Goal: Task Accomplishment & Management: Understand process/instructions

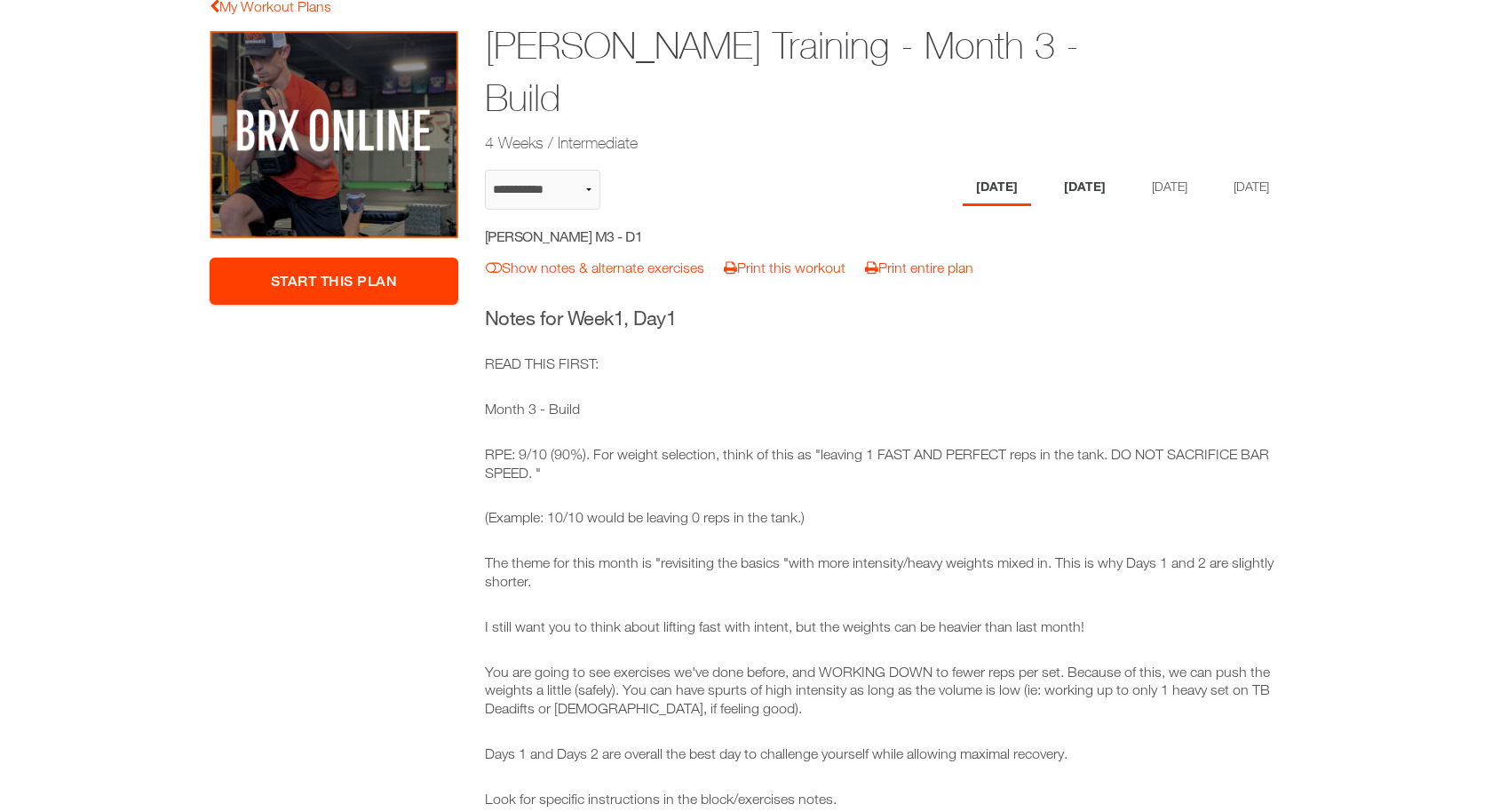
click at [1078, 169] on li "[DATE]" at bounding box center [1085, 187] width 68 height 37
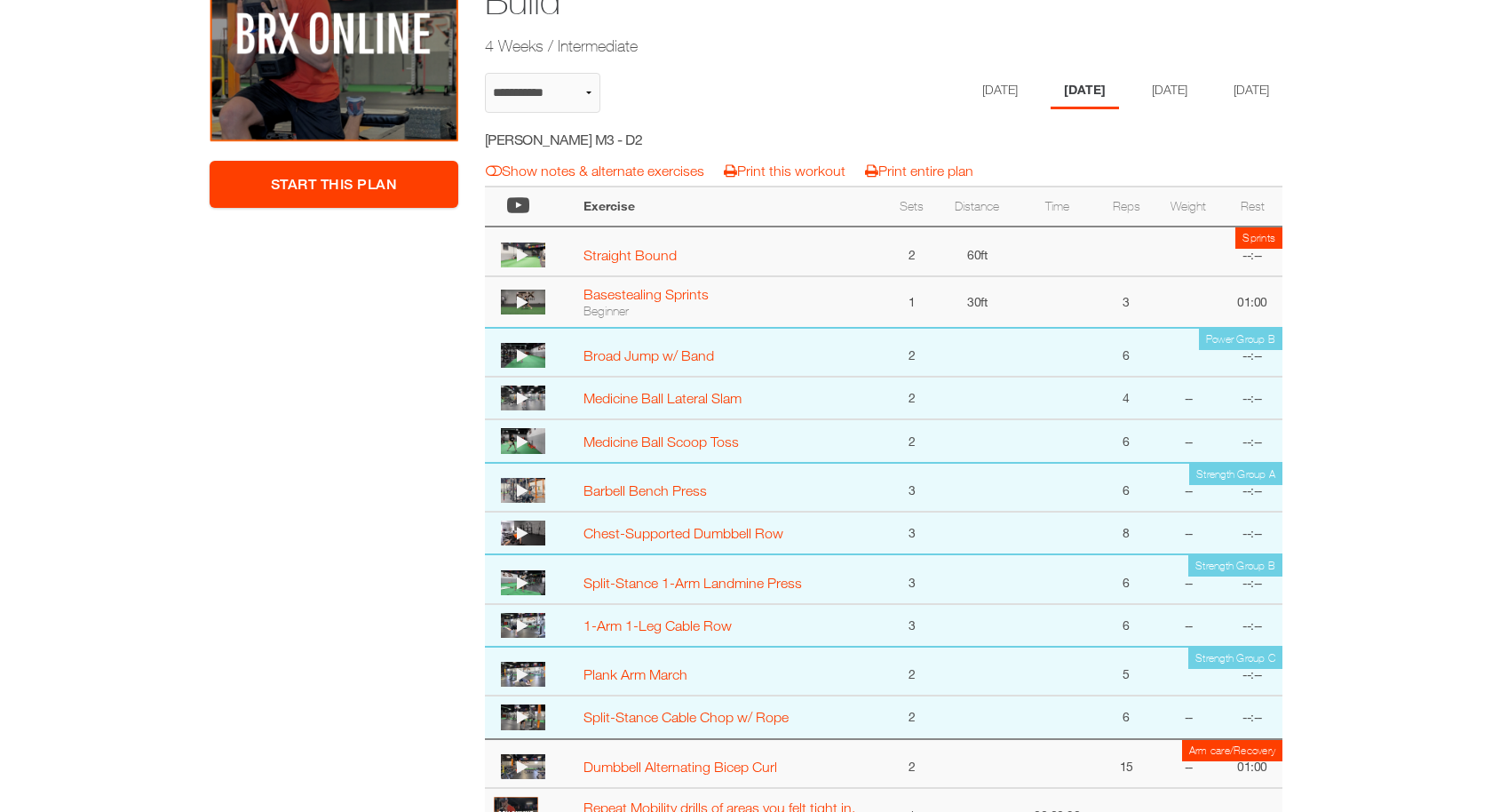
scroll to position [167, 0]
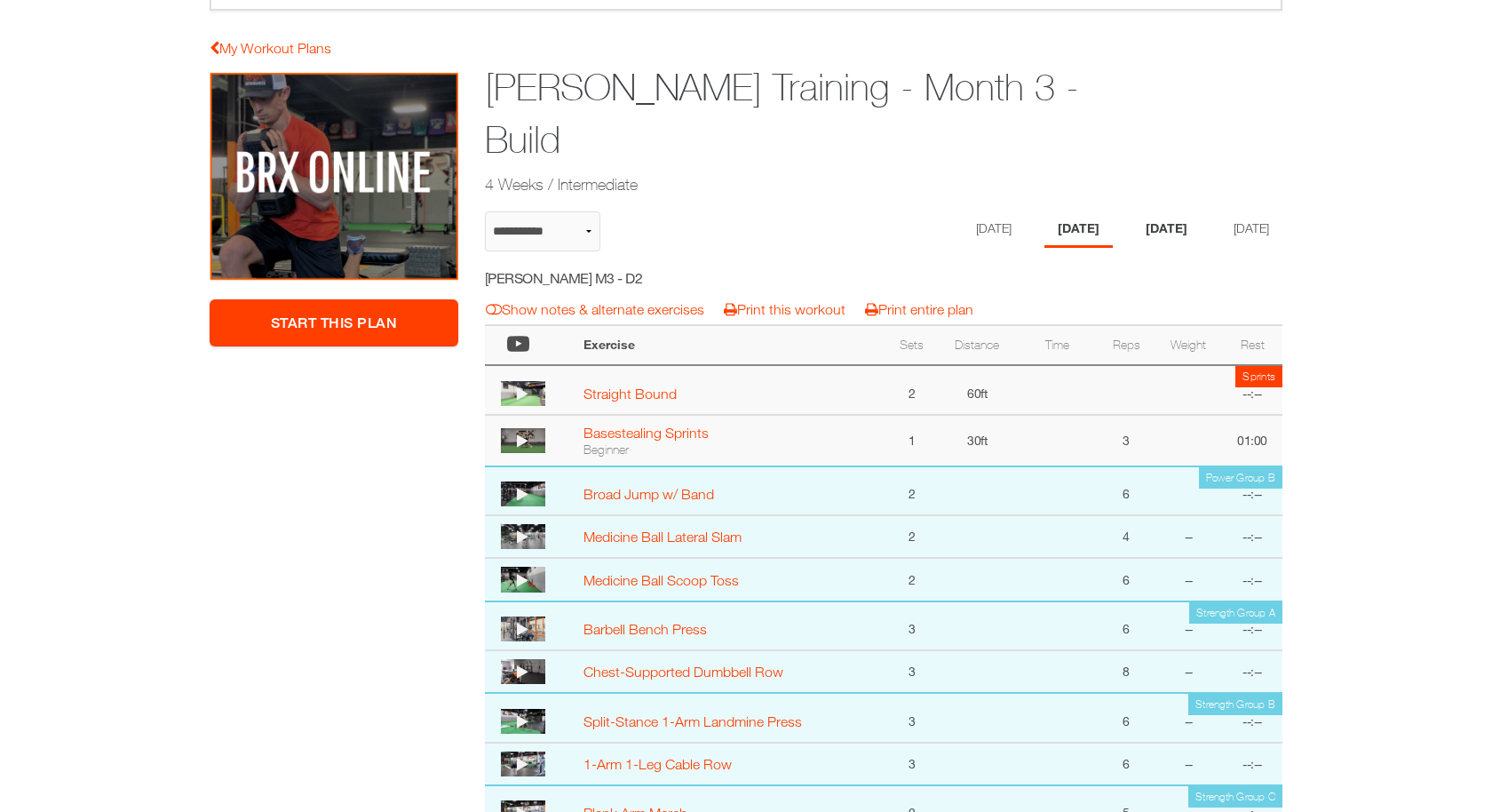
click at [1161, 212] on li "[DATE]" at bounding box center [1167, 229] width 68 height 37
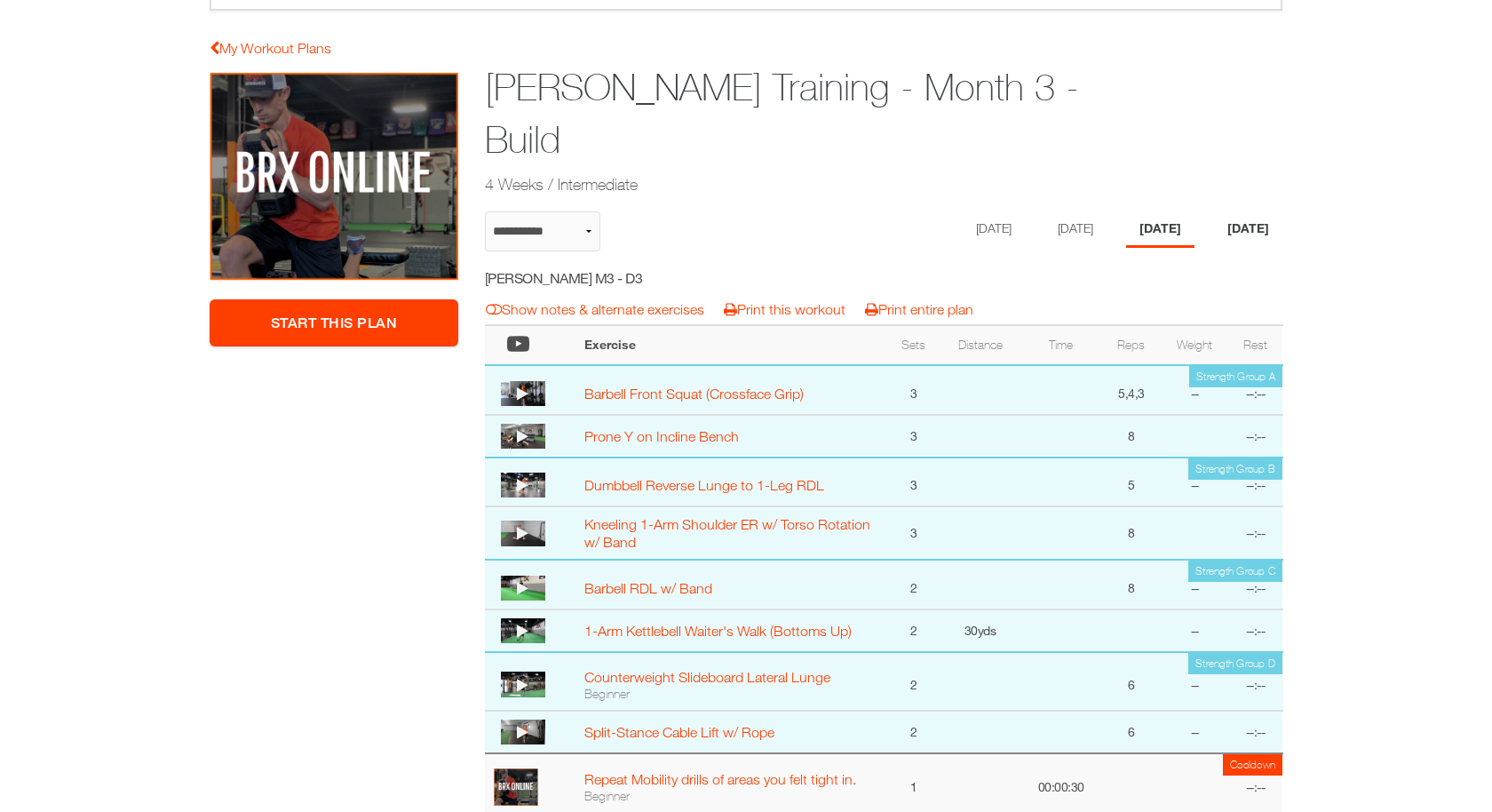
click at [1247, 212] on li "[DATE]" at bounding box center [1248, 229] width 68 height 37
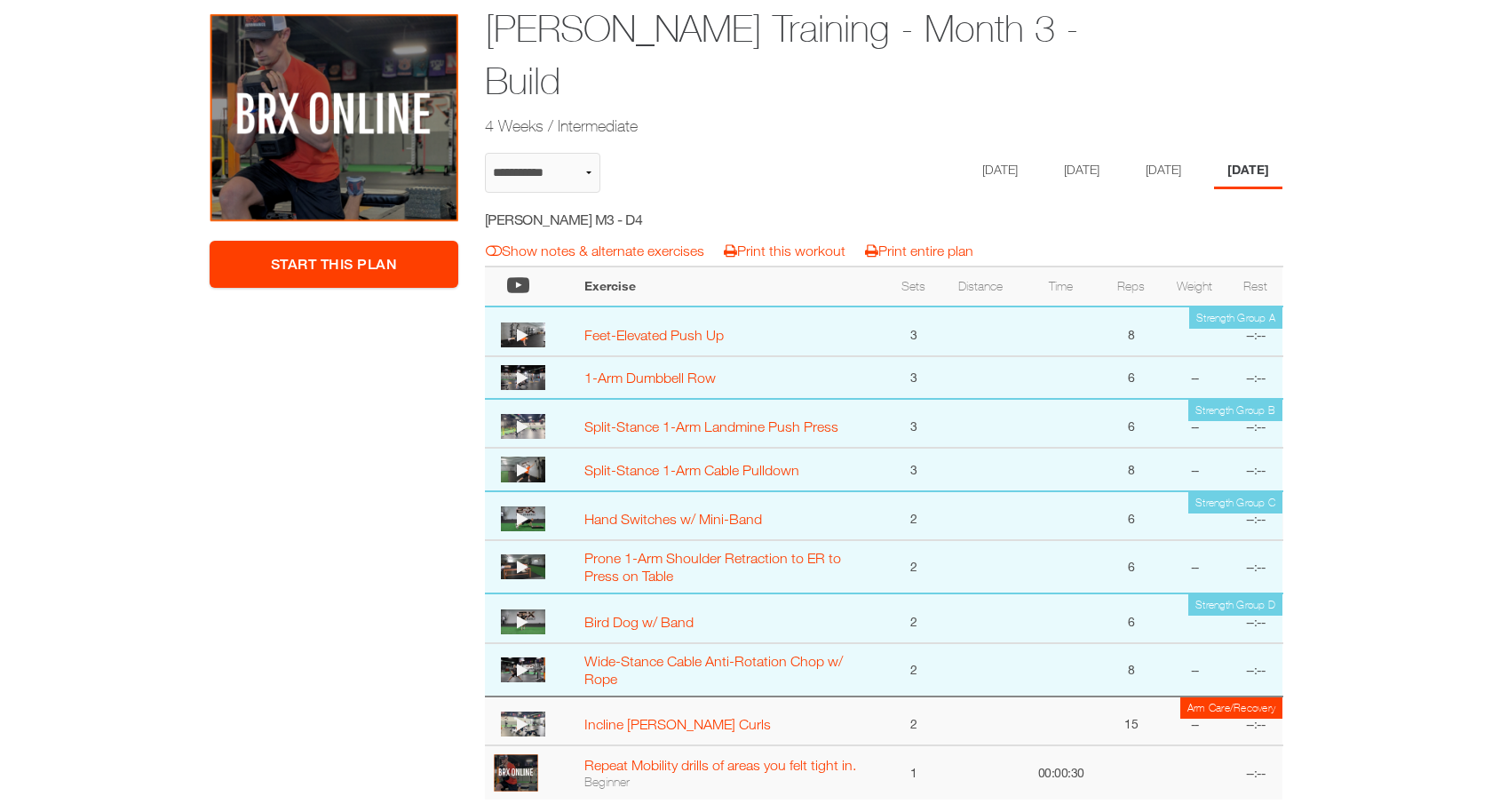
scroll to position [0, 0]
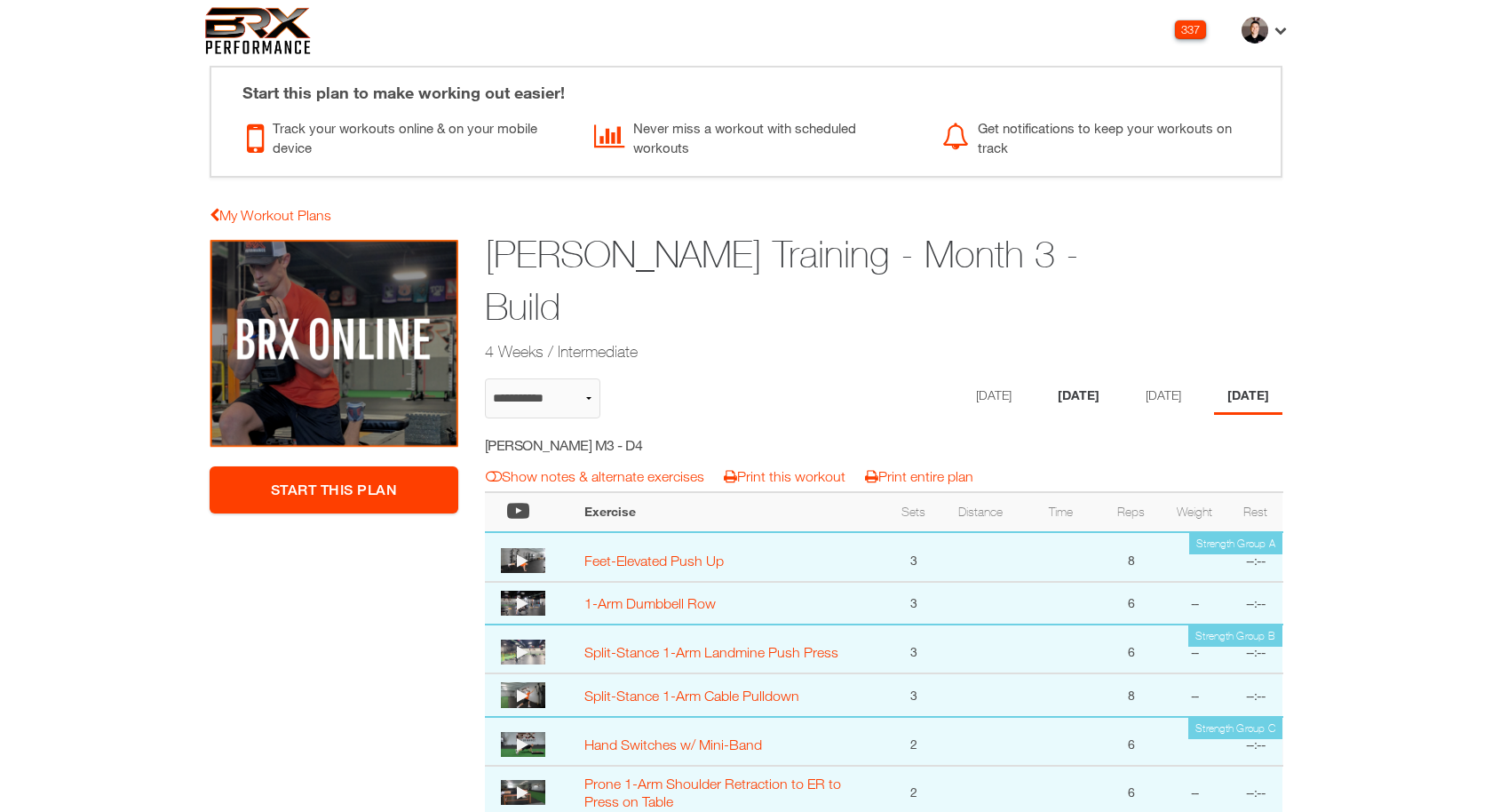
click at [1070, 378] on li "[DATE]" at bounding box center [1079, 396] width 68 height 37
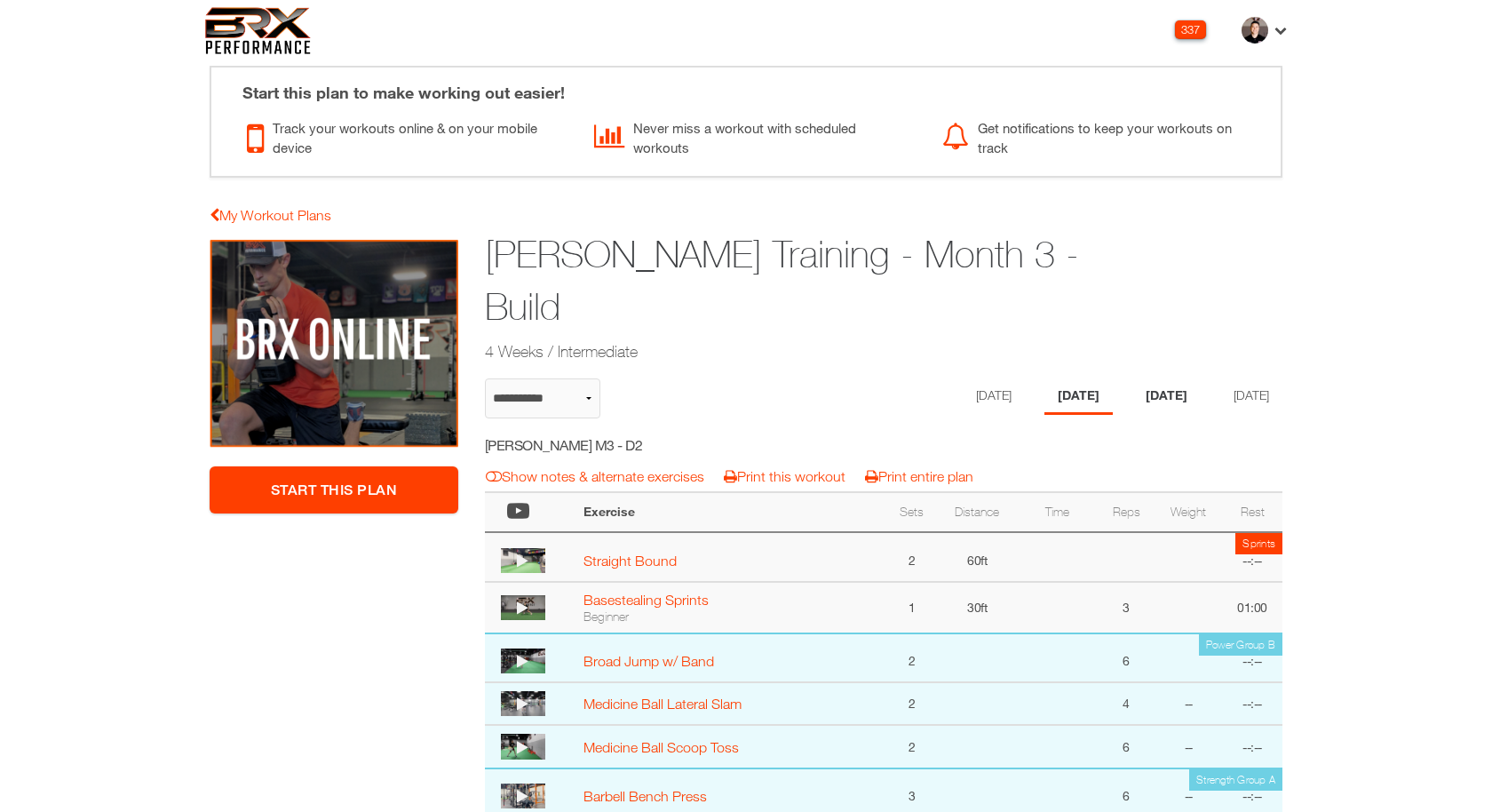
click at [1168, 378] on li "[DATE]" at bounding box center [1167, 396] width 68 height 37
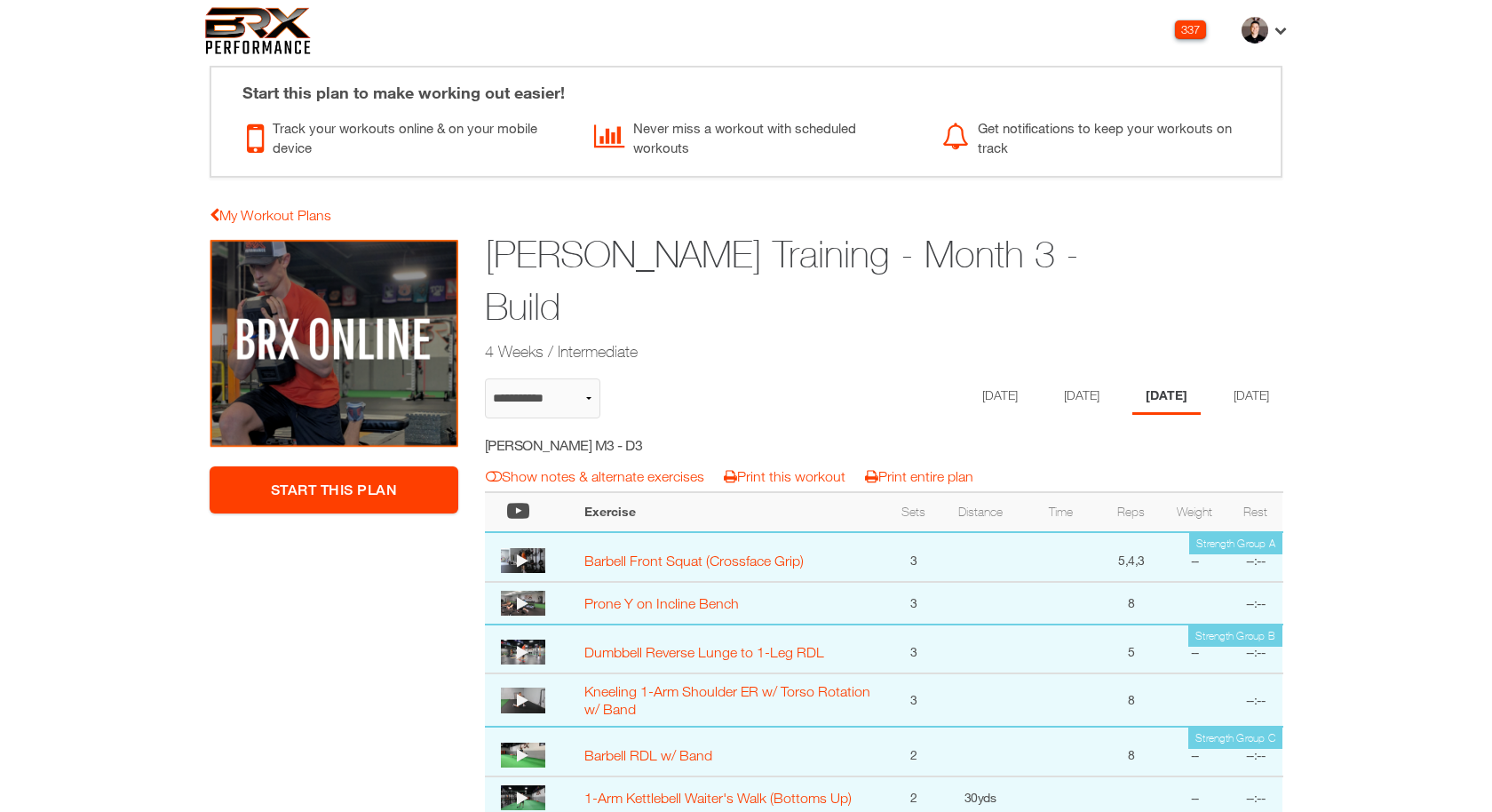
select select "**********"
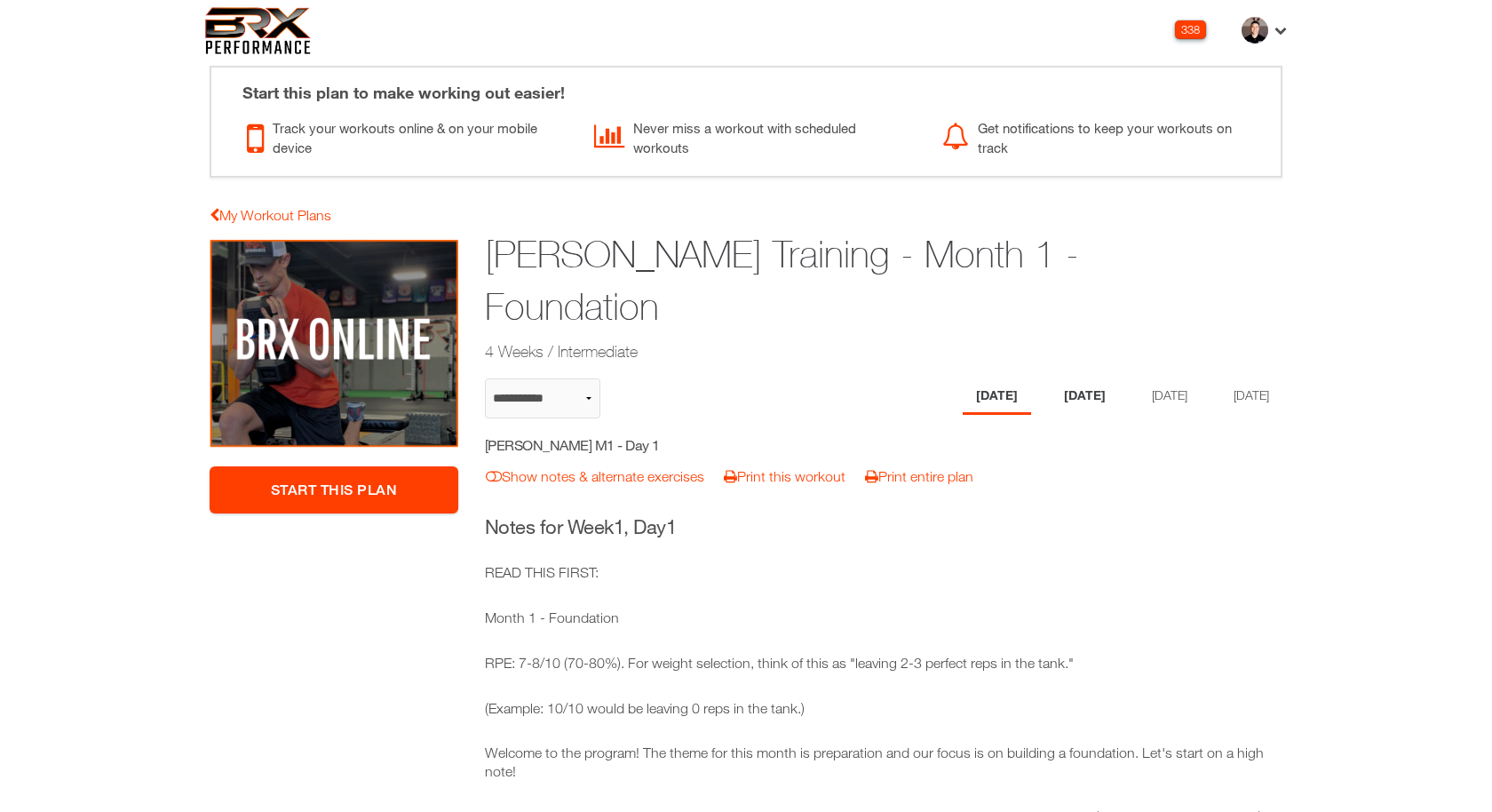
click at [1070, 396] on li "[DATE]" at bounding box center [1085, 396] width 68 height 37
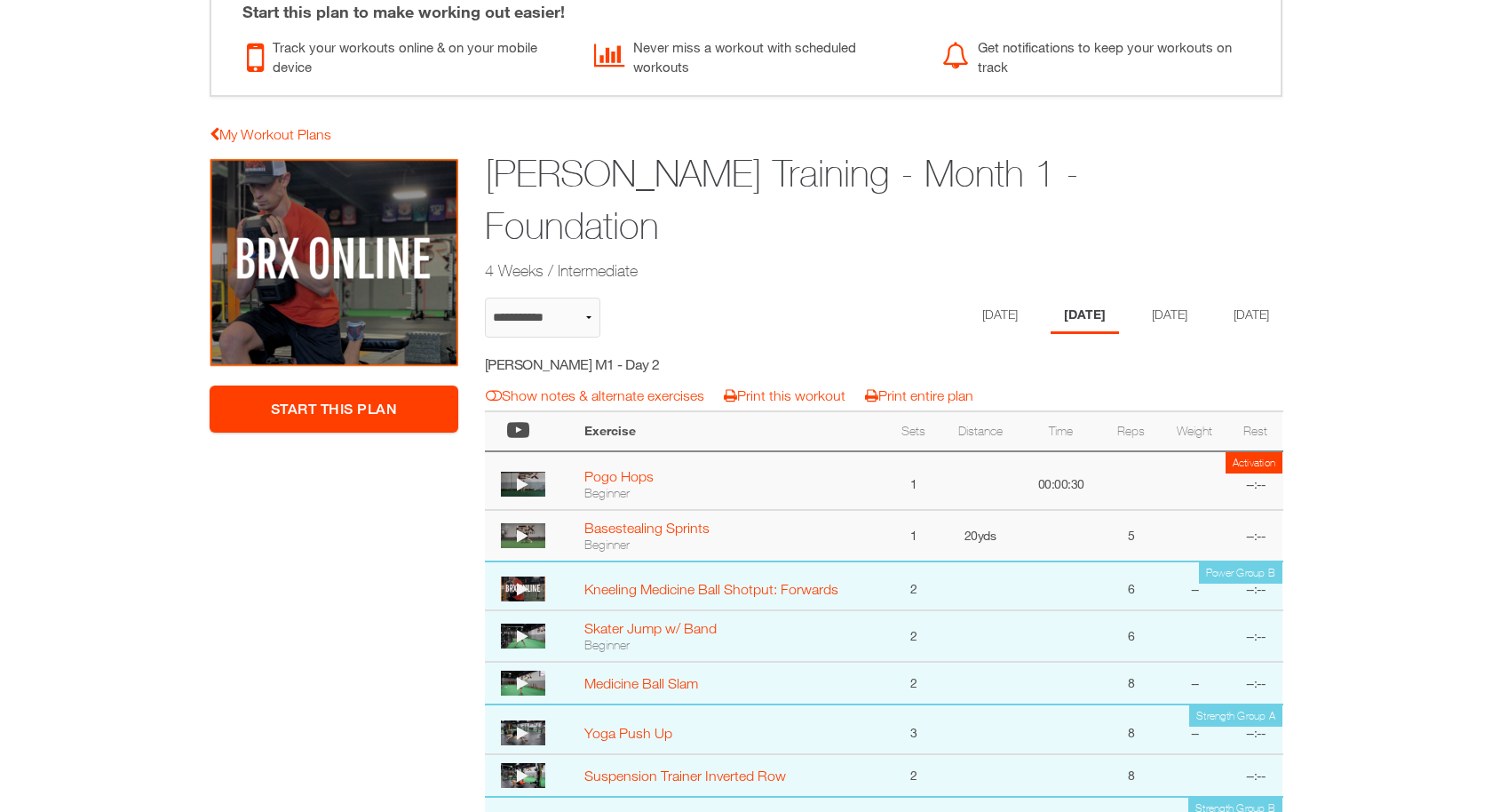
scroll to position [48, 0]
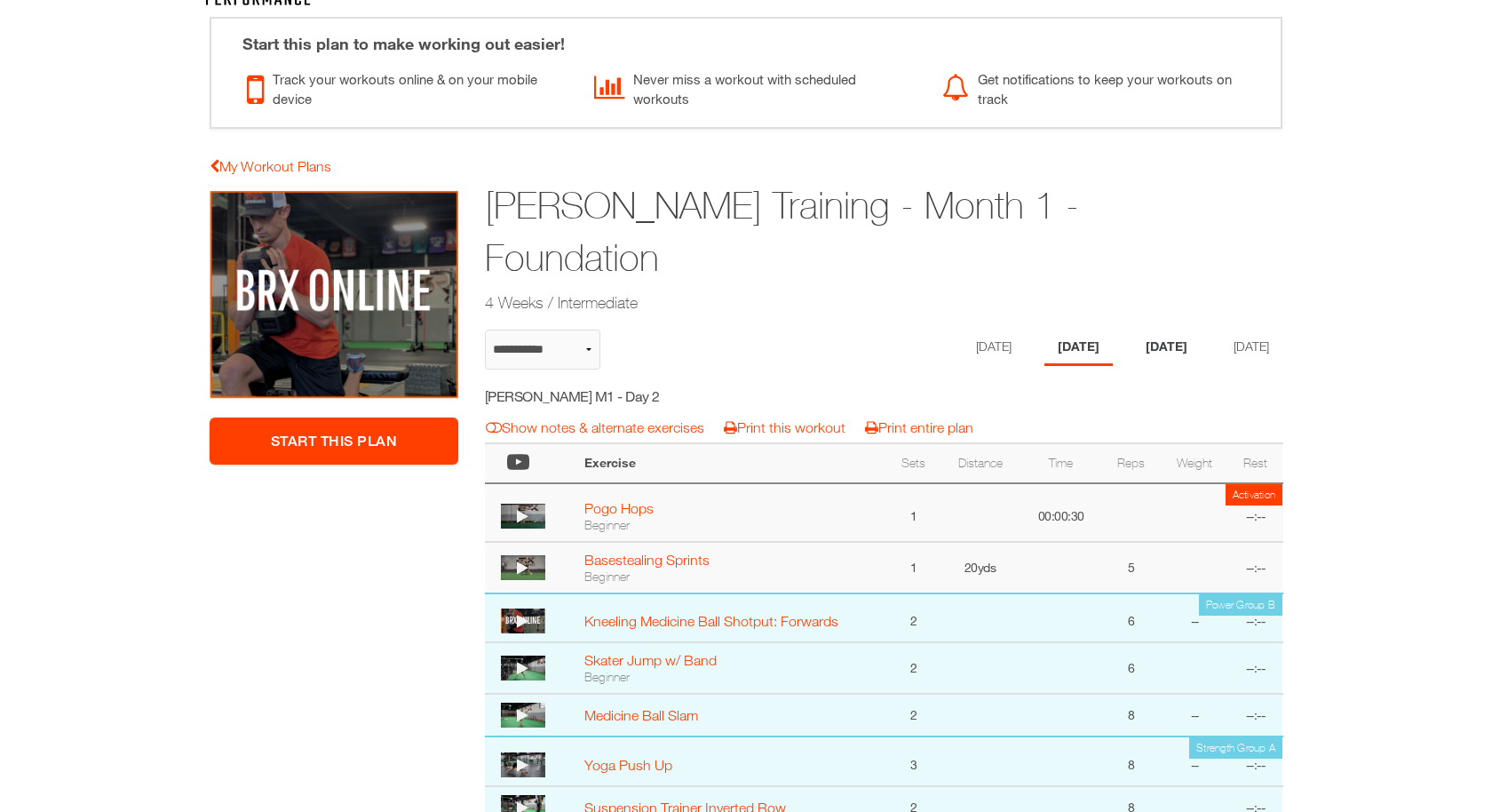
click at [1157, 338] on li "[DATE]" at bounding box center [1167, 348] width 68 height 37
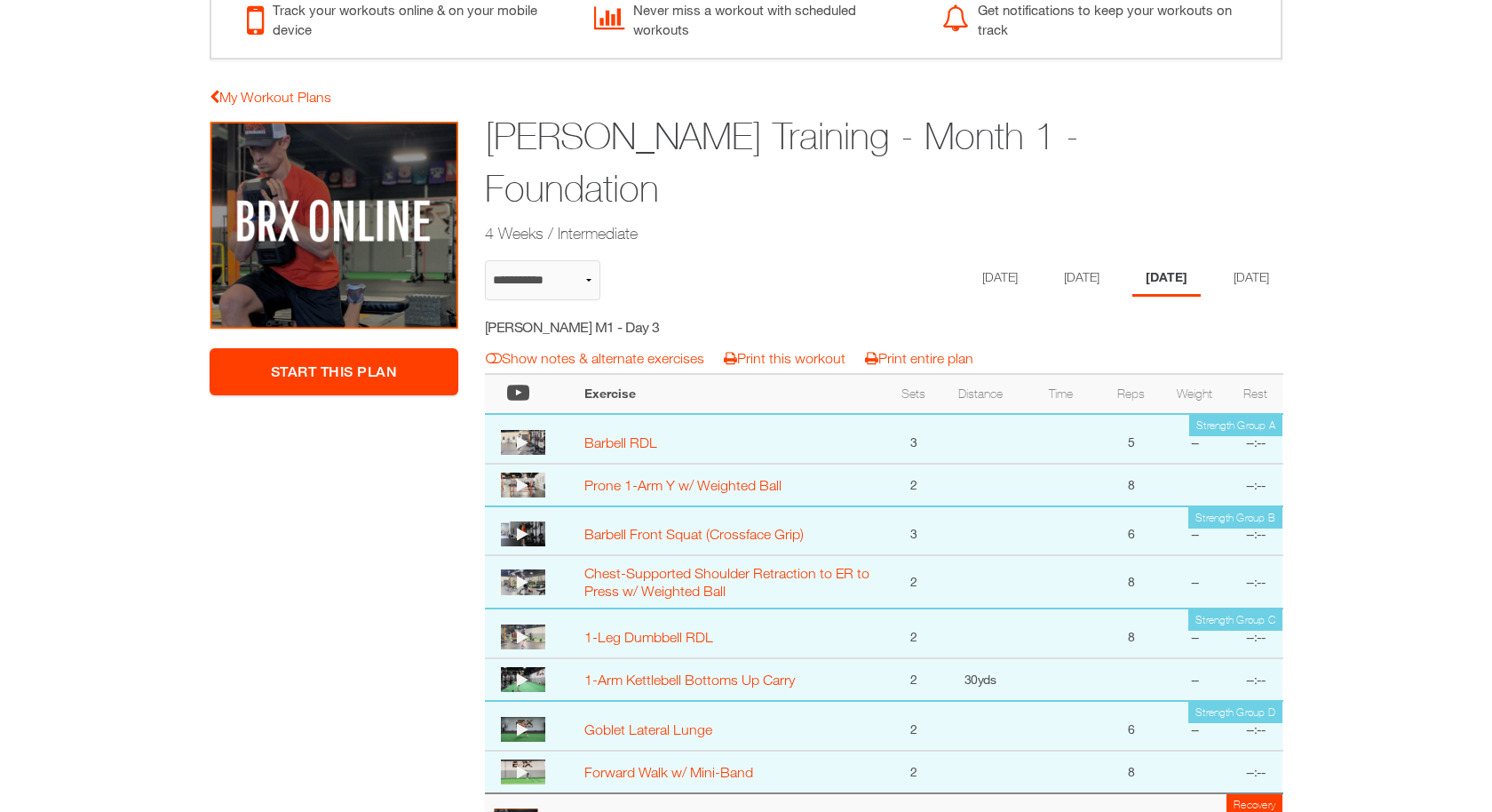
scroll to position [68, 0]
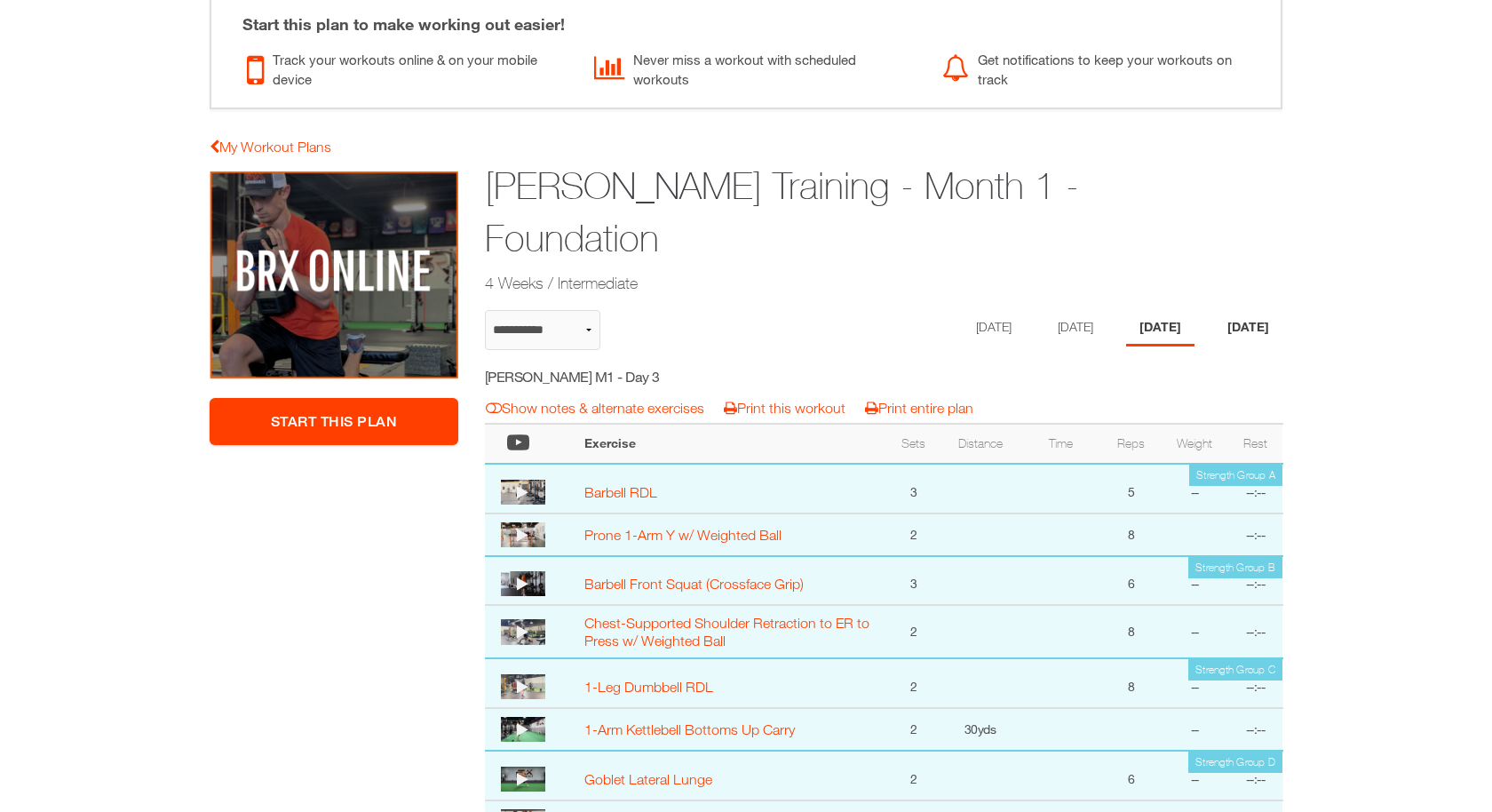
click at [1237, 323] on li "[DATE]" at bounding box center [1248, 328] width 68 height 37
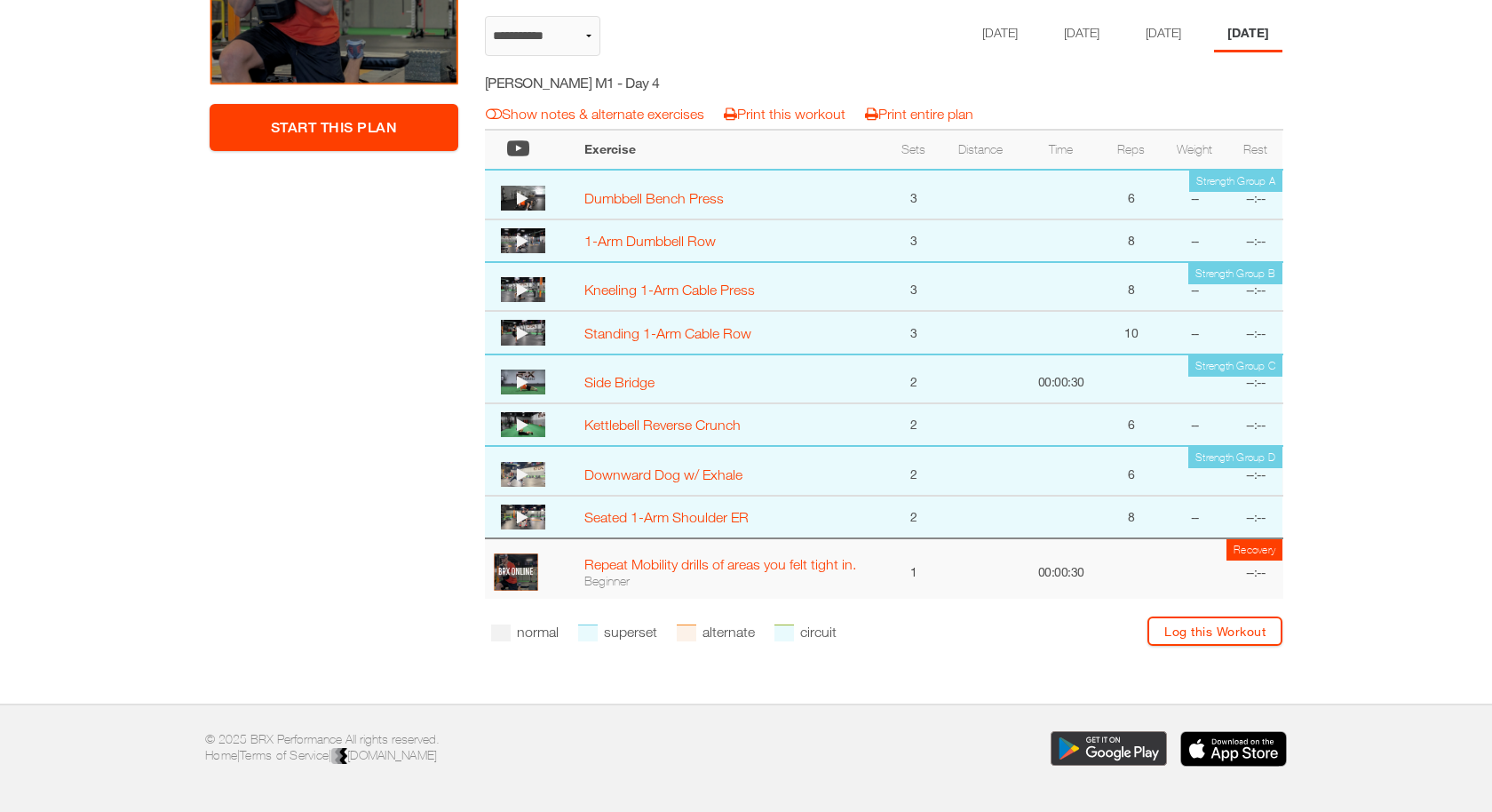
scroll to position [86, 0]
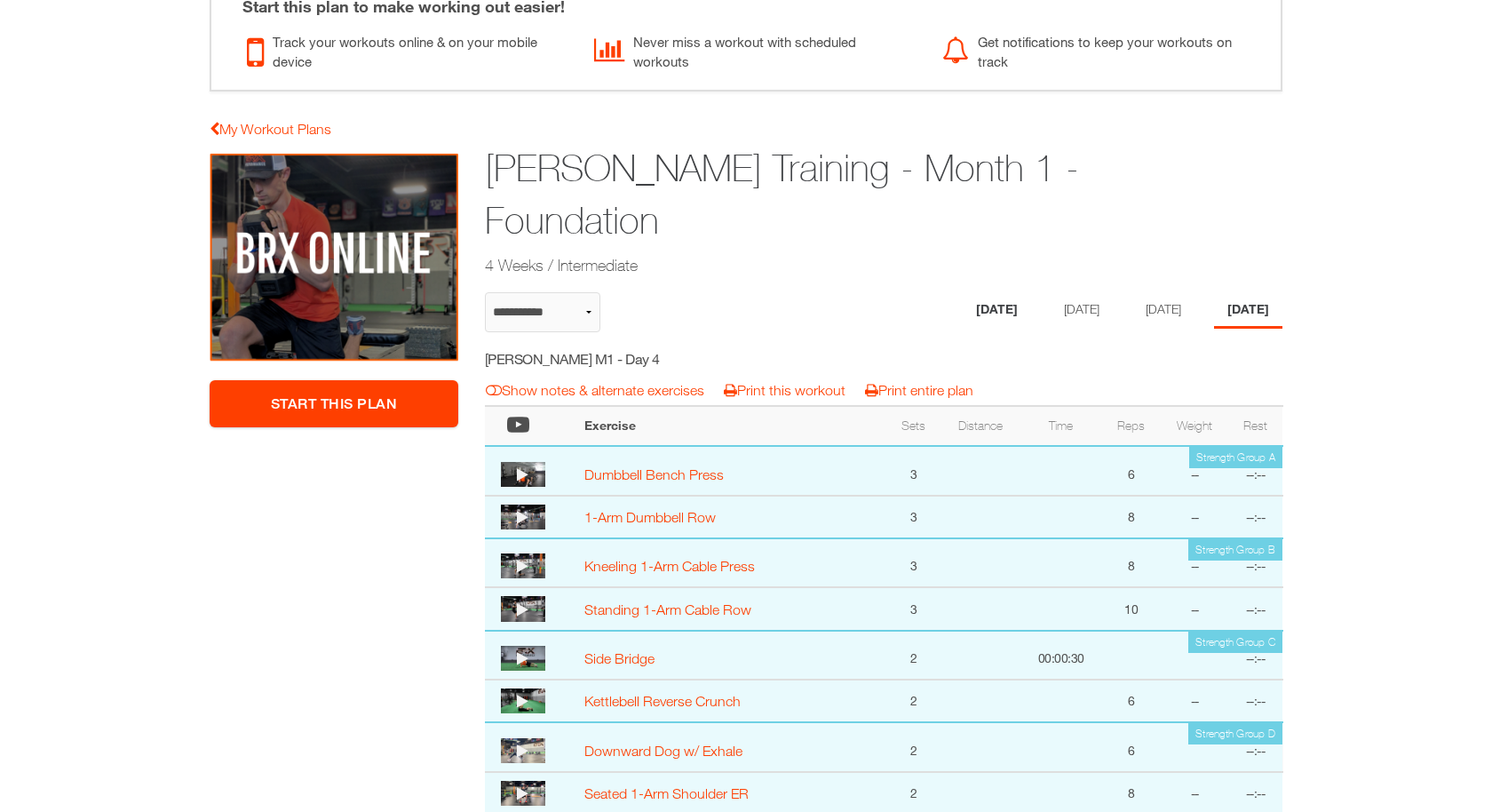
click at [968, 300] on li "[DATE]" at bounding box center [997, 310] width 68 height 37
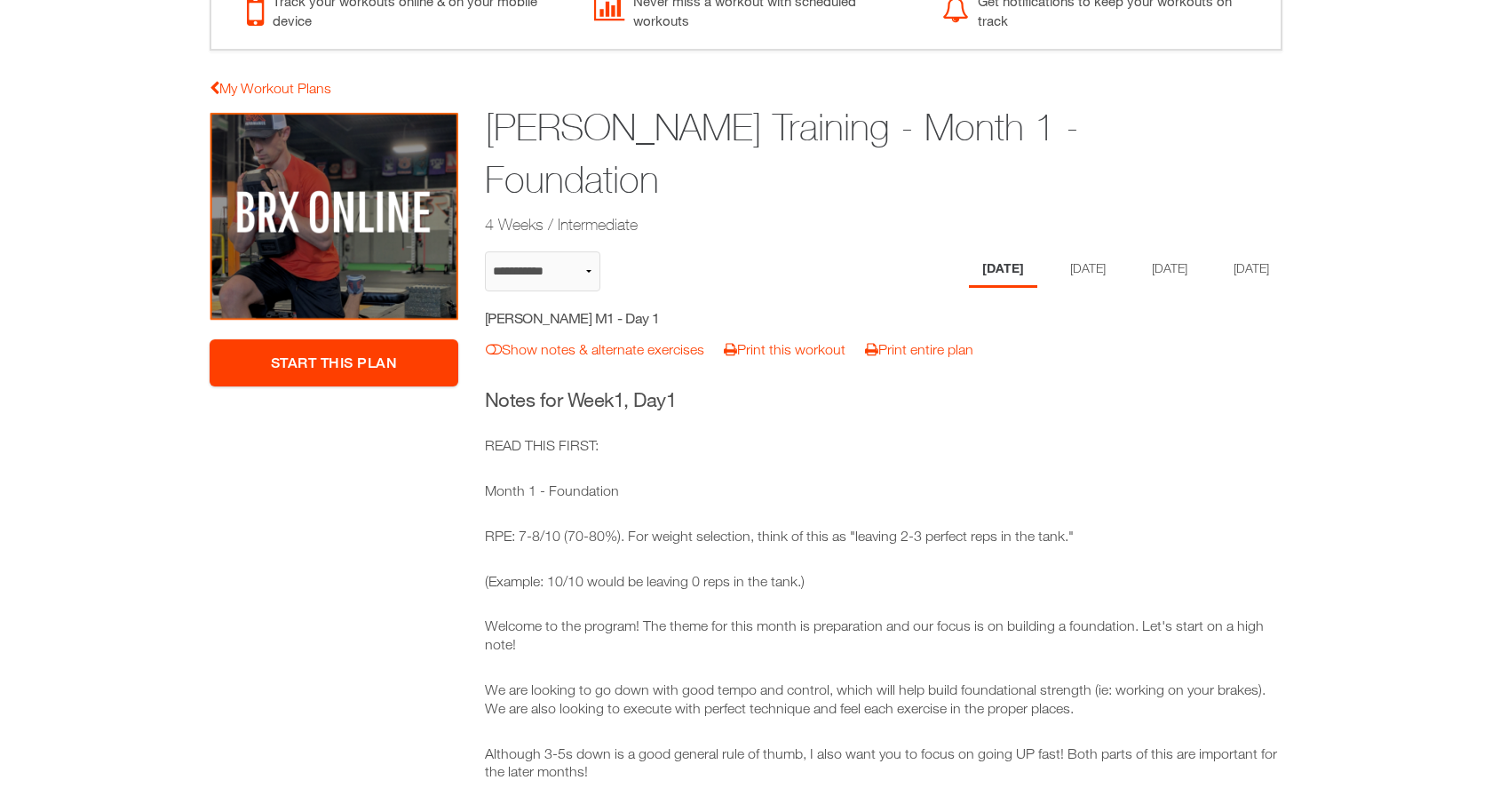
scroll to position [0, 0]
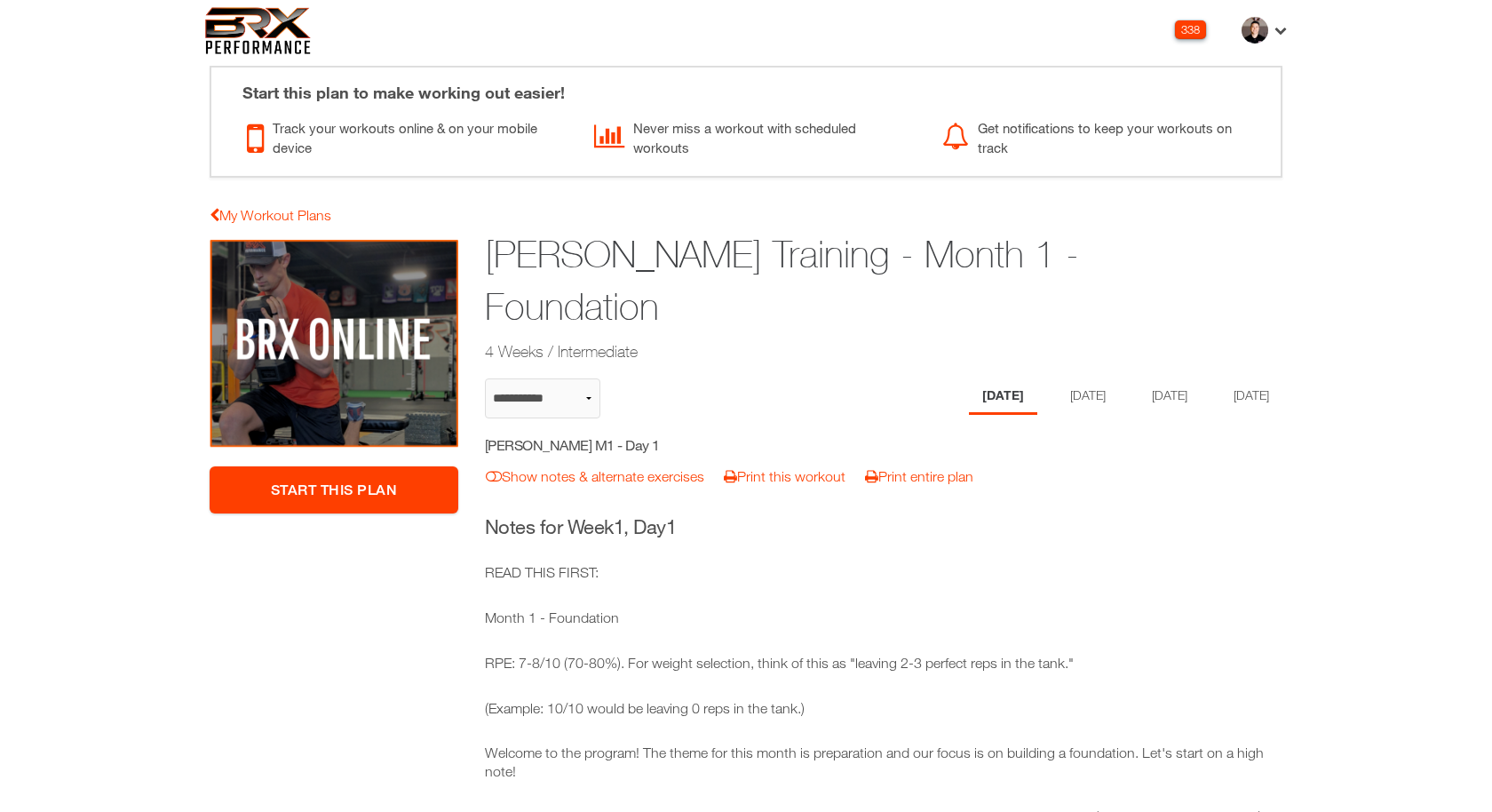
select select "**********"
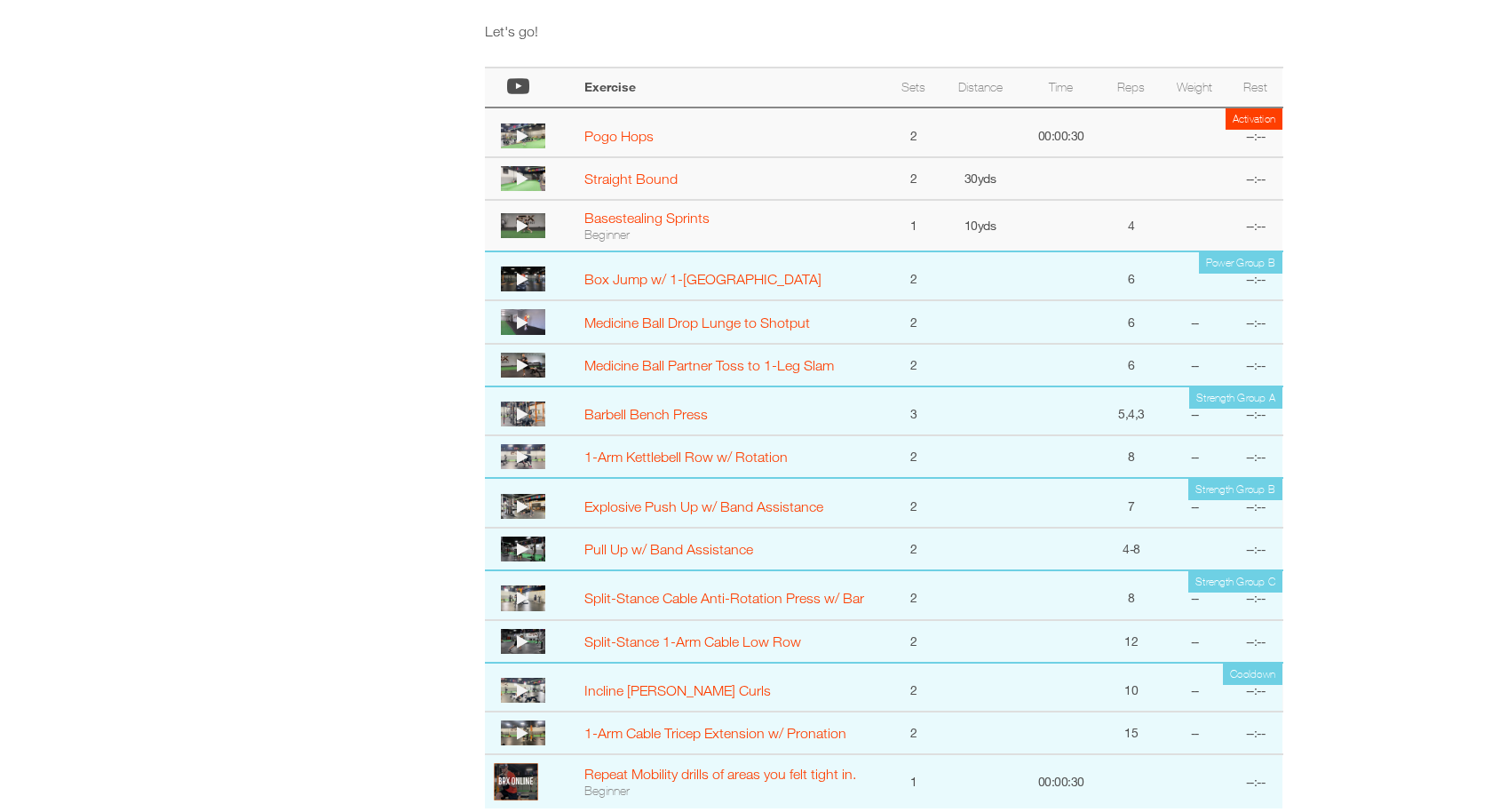
scroll to position [851, 0]
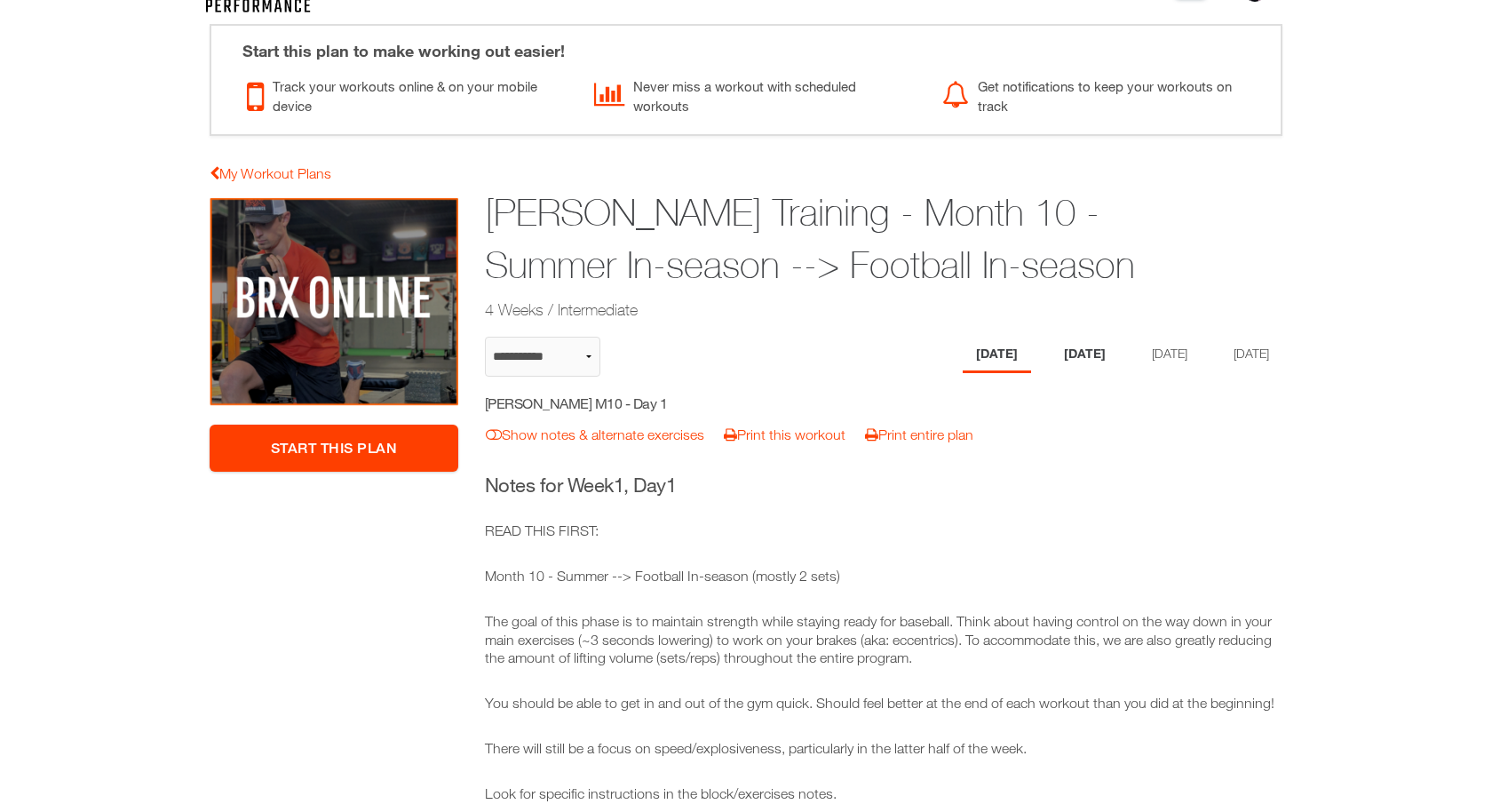
click at [1090, 350] on li "[DATE]" at bounding box center [1085, 354] width 68 height 37
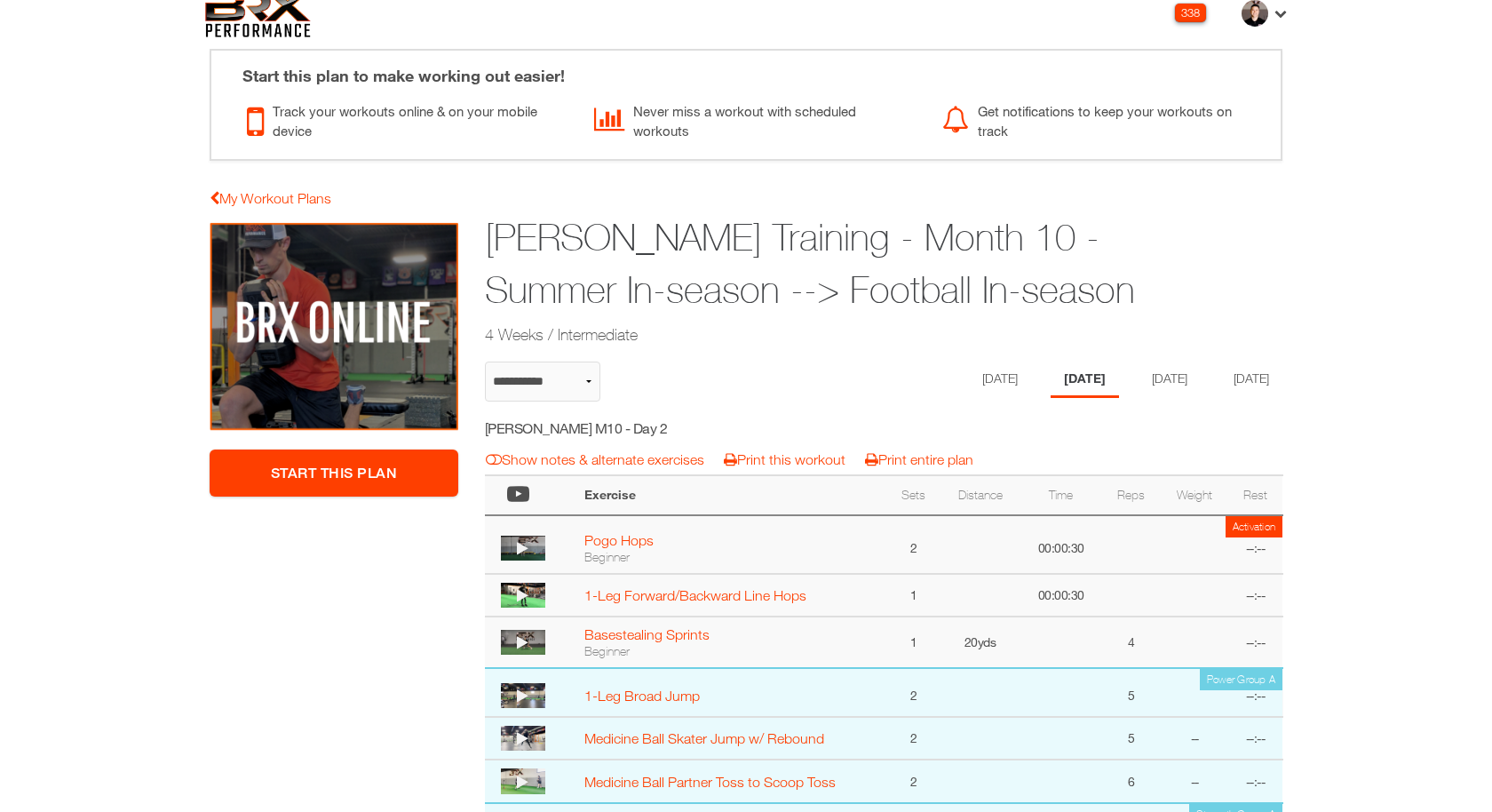
scroll to position [0, 0]
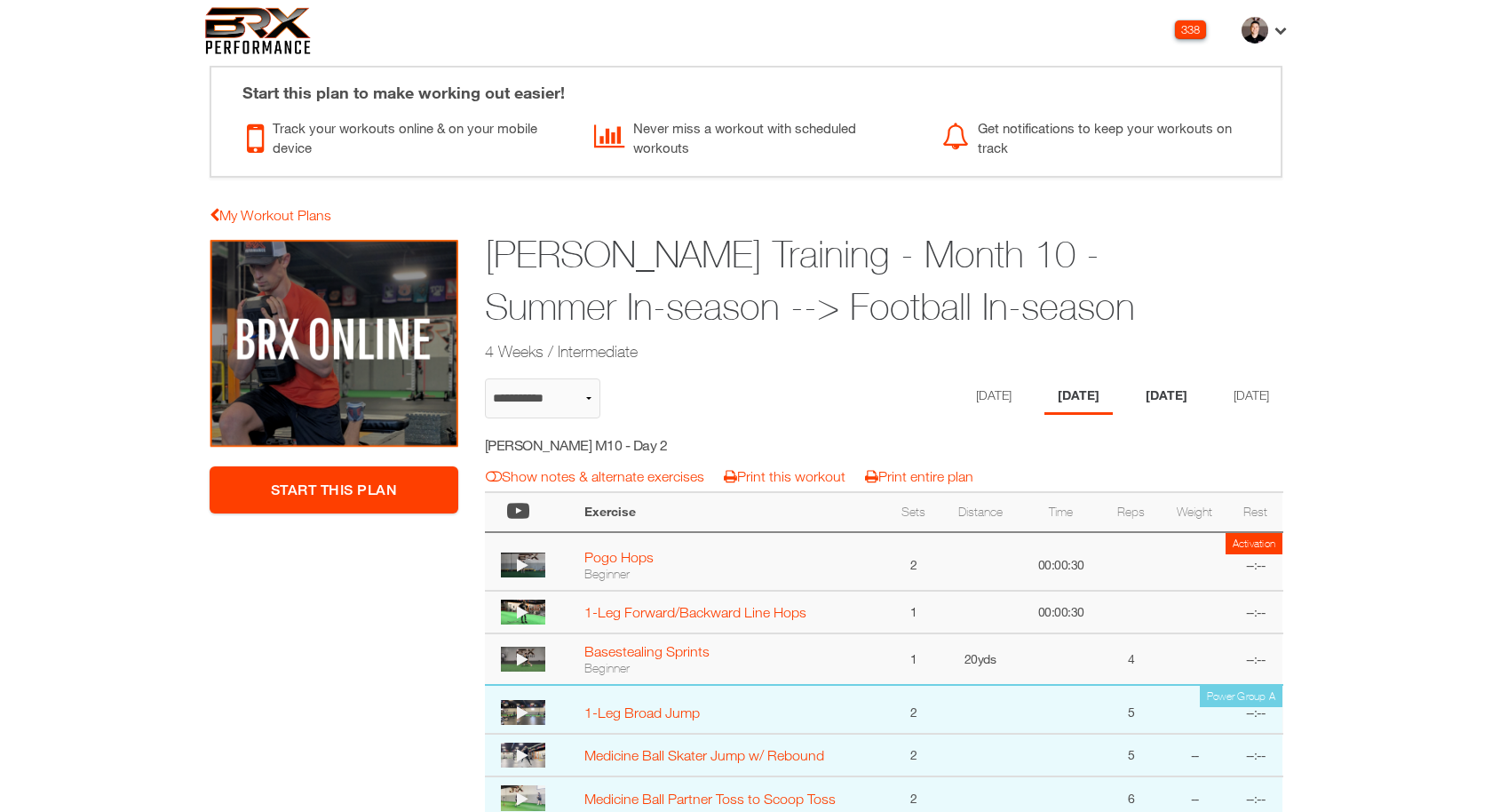
click at [1137, 402] on li "[DATE]" at bounding box center [1167, 396] width 68 height 37
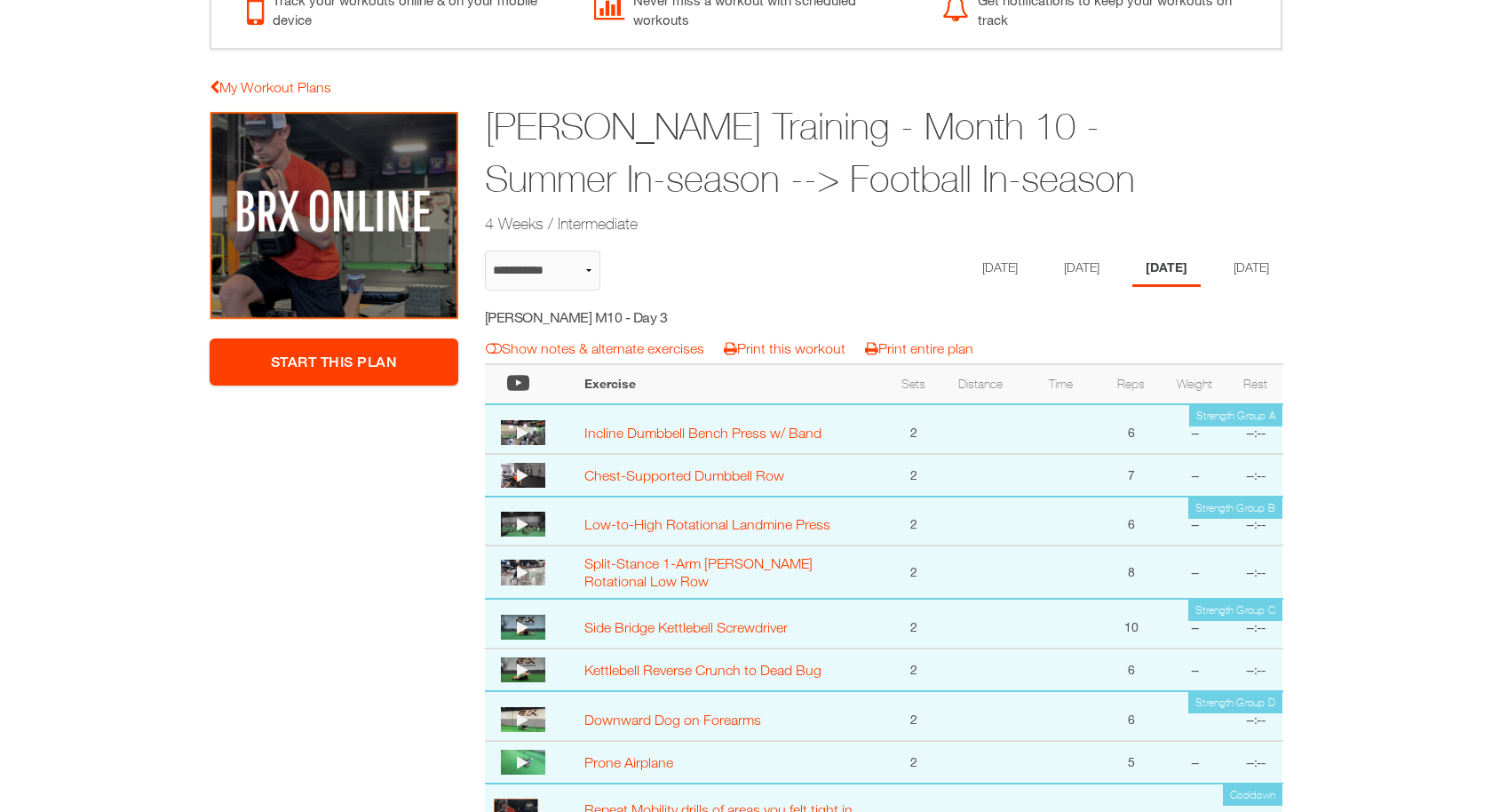
scroll to position [126, 0]
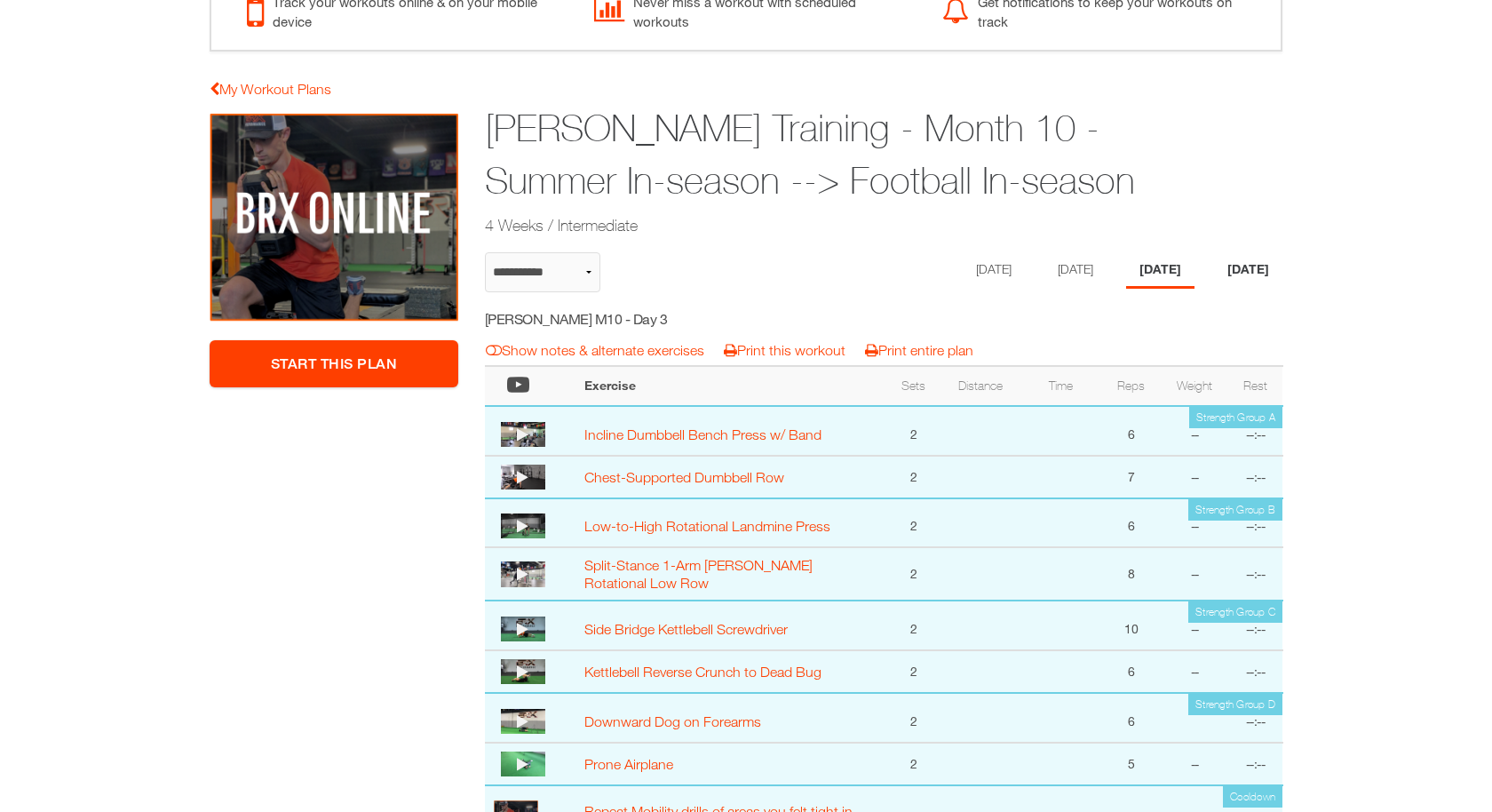
click at [1239, 269] on li "[DATE]" at bounding box center [1248, 270] width 68 height 37
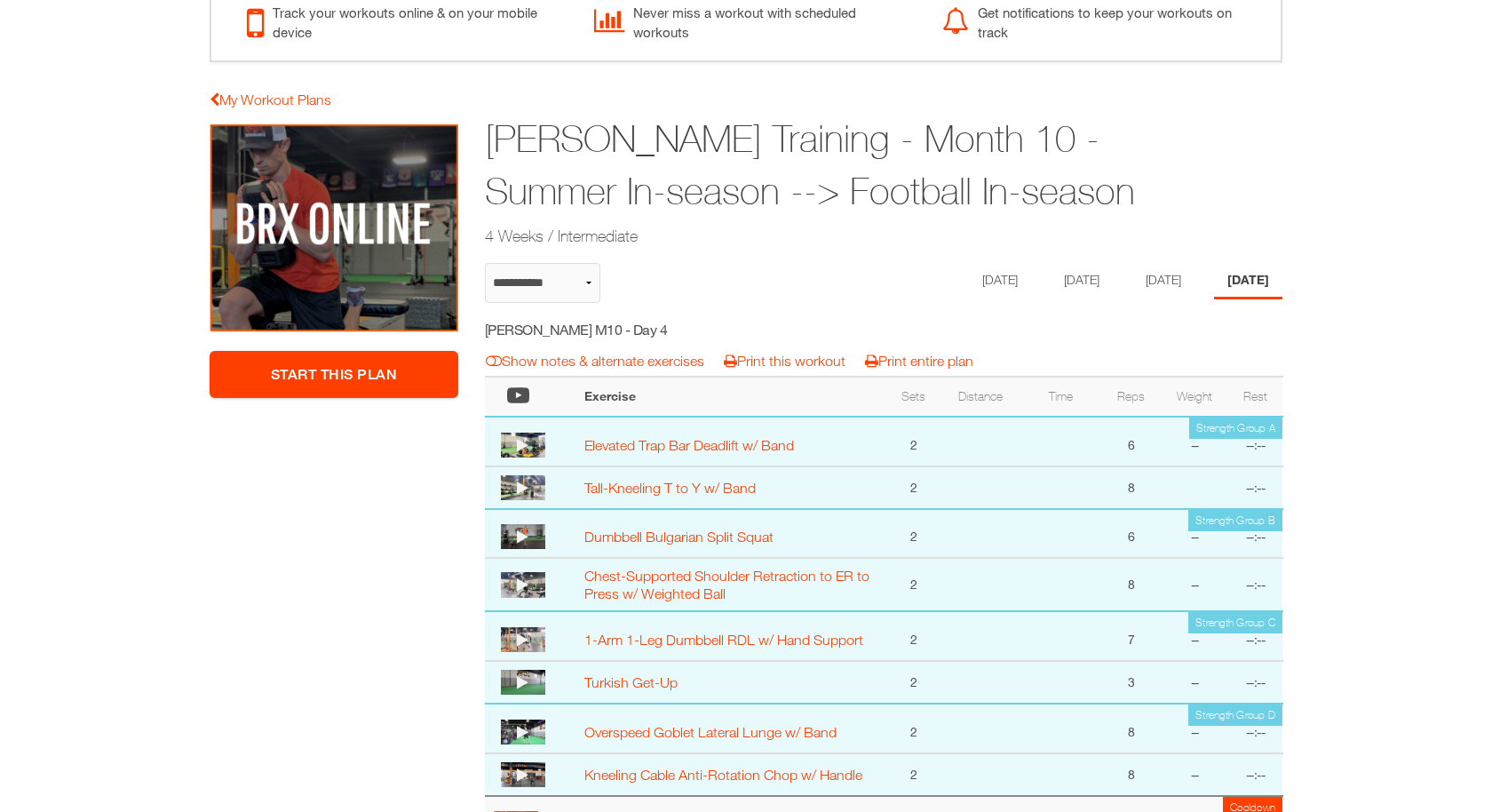
scroll to position [113, 0]
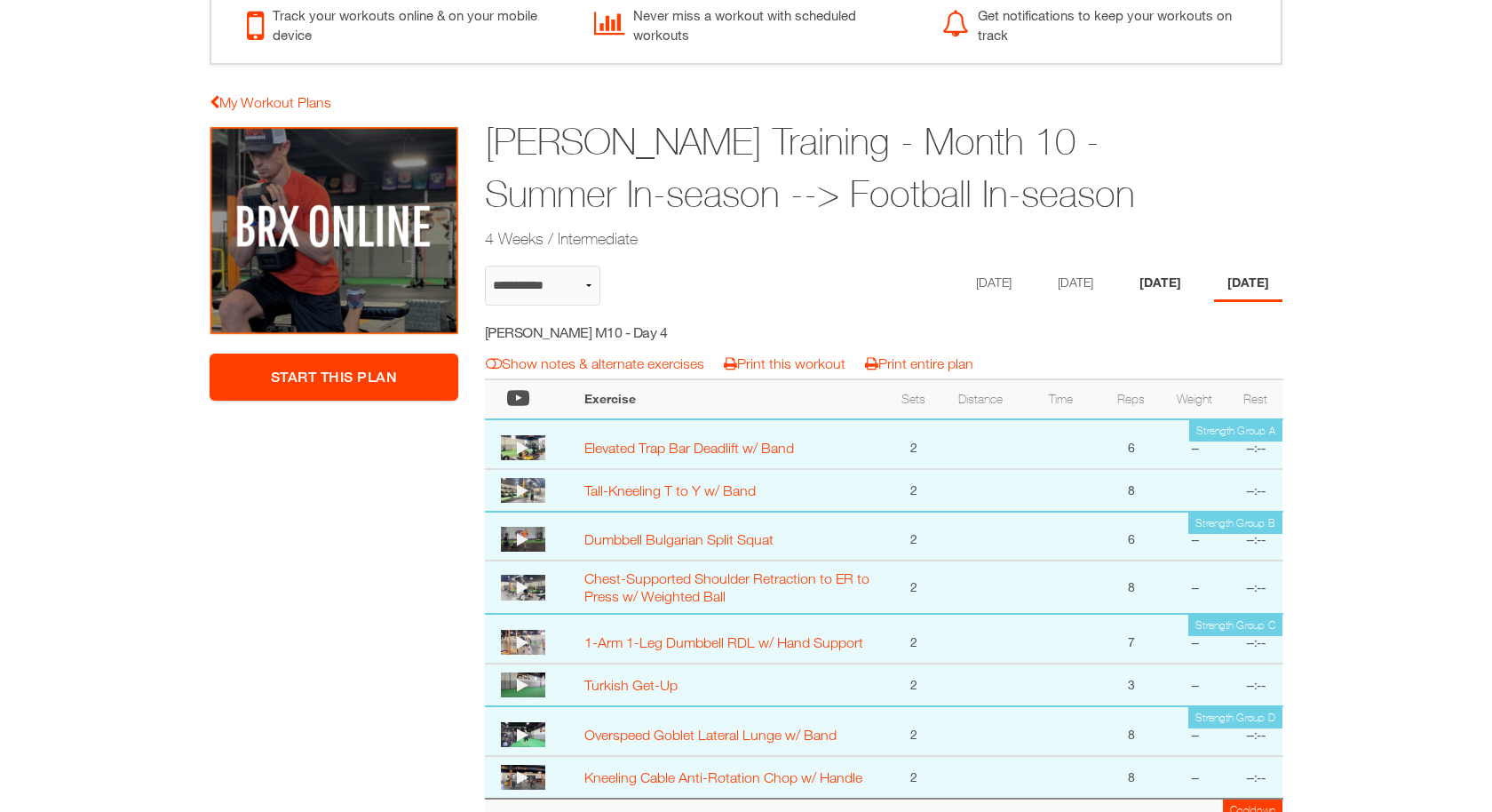
click at [1194, 287] on li "[DATE]" at bounding box center [1160, 283] width 68 height 37
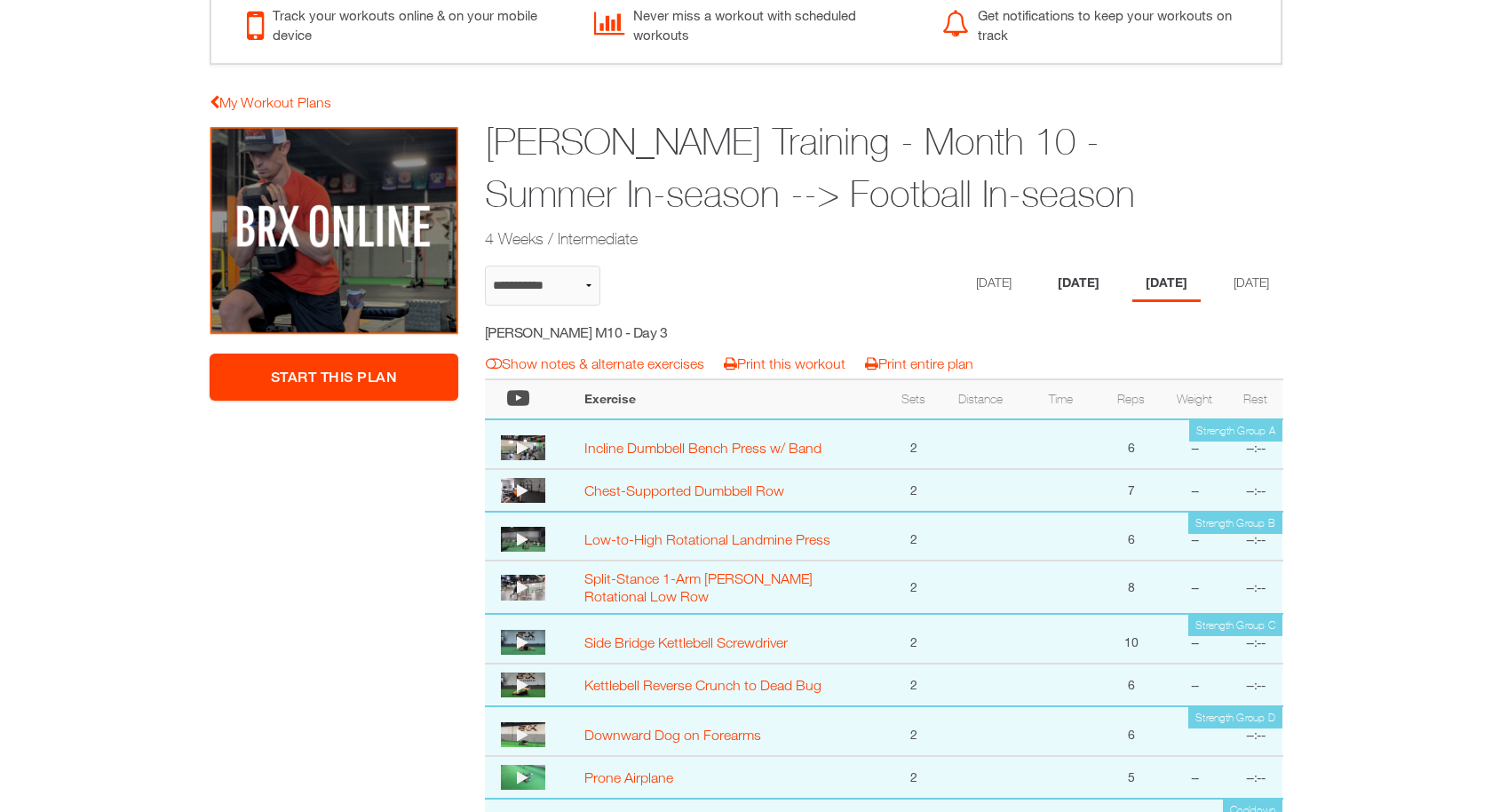
click at [1080, 285] on li "[DATE]" at bounding box center [1079, 283] width 68 height 37
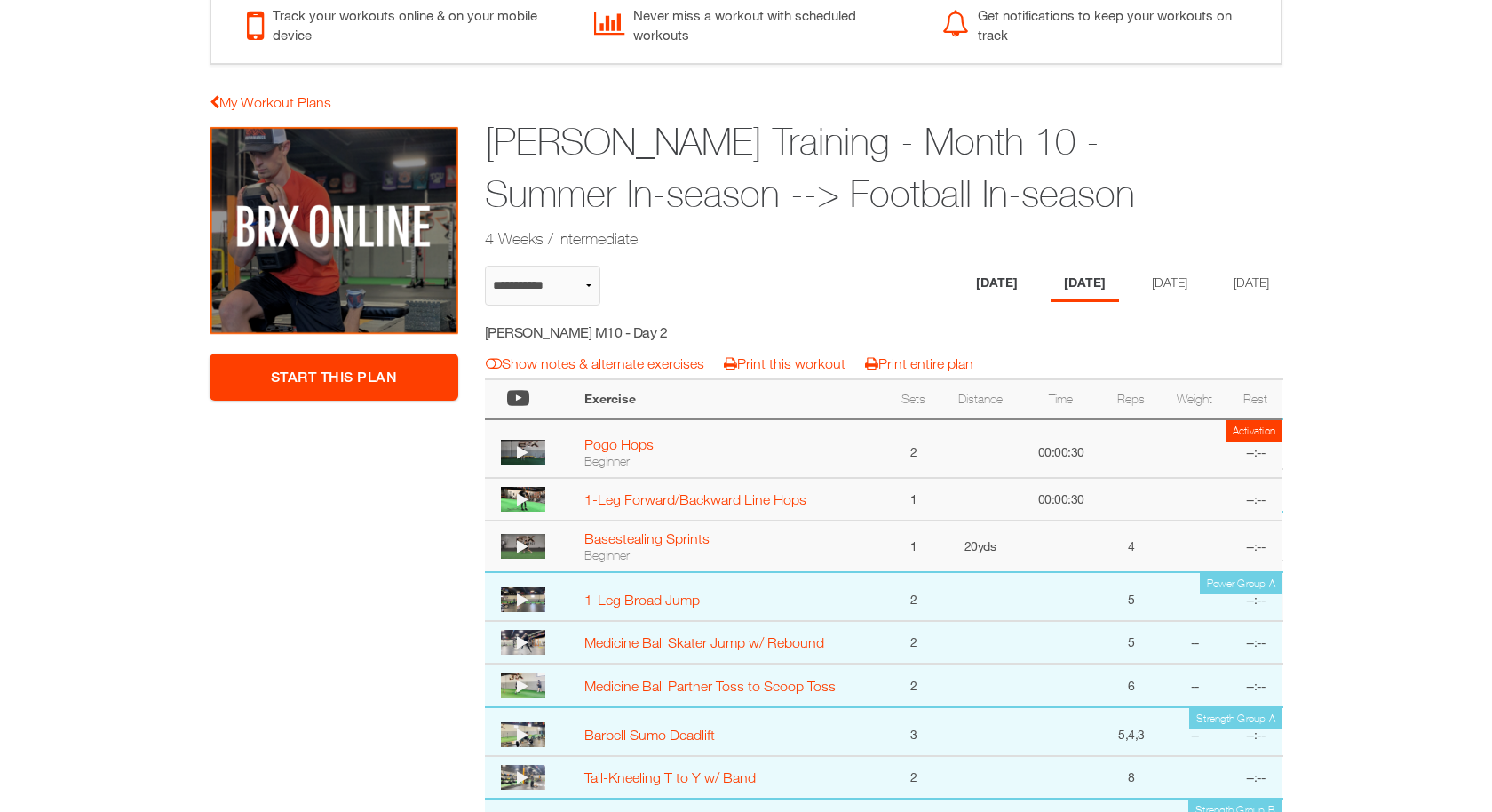
click at [1004, 280] on li "[DATE]" at bounding box center [997, 283] width 68 height 37
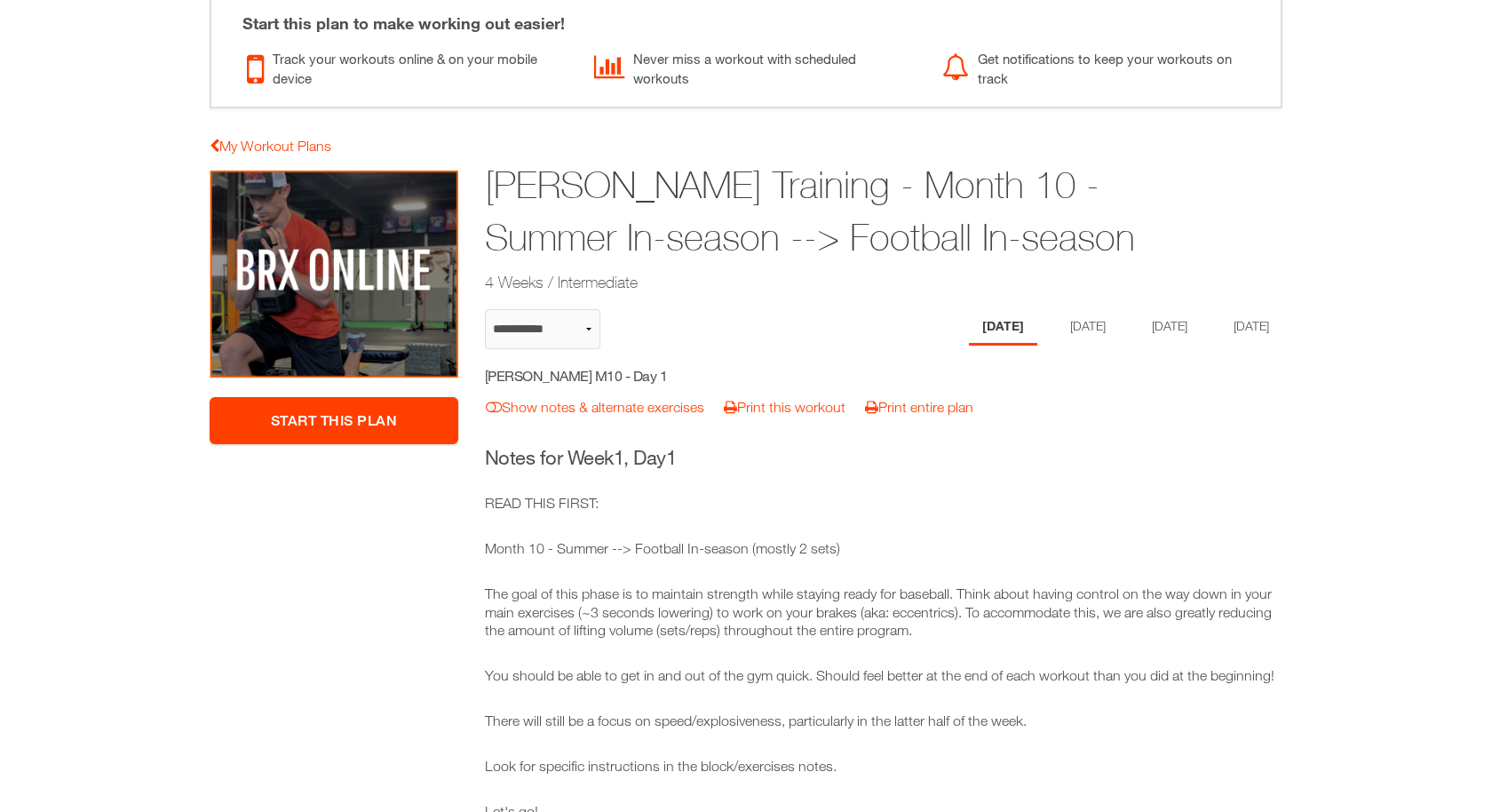
scroll to position [0, 0]
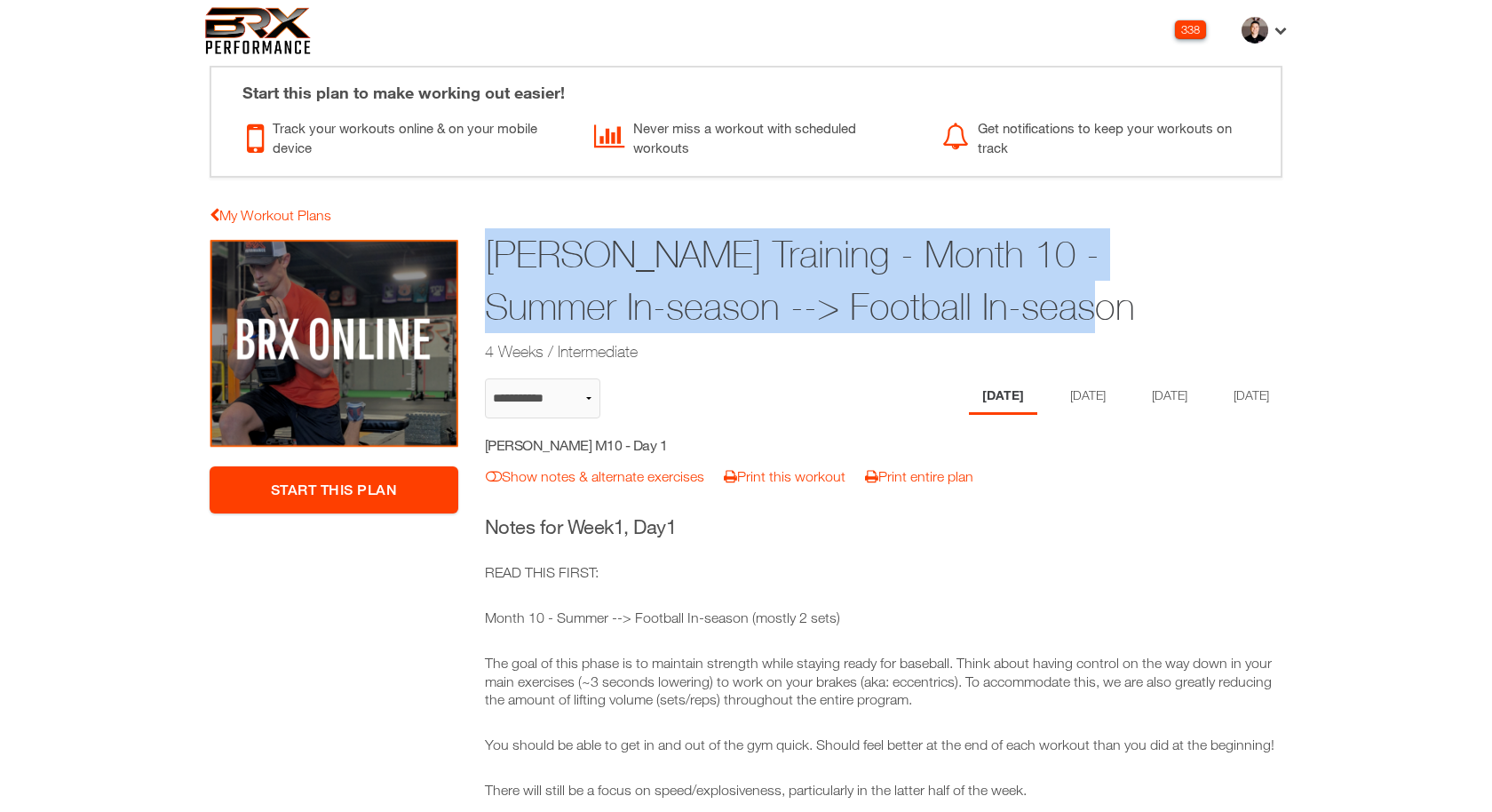
drag, startPoint x: 1132, startPoint y: 312, endPoint x: 486, endPoint y: 255, distance: 648.5
click at [486, 255] on h1 "Brady Brown Training - Month 10 - Summer In-season --> Football In-season" at bounding box center [815, 281] width 661 height 105
copy h1 "Brady Brown Training - Month 10 - Summer In-season --> Football In-season"
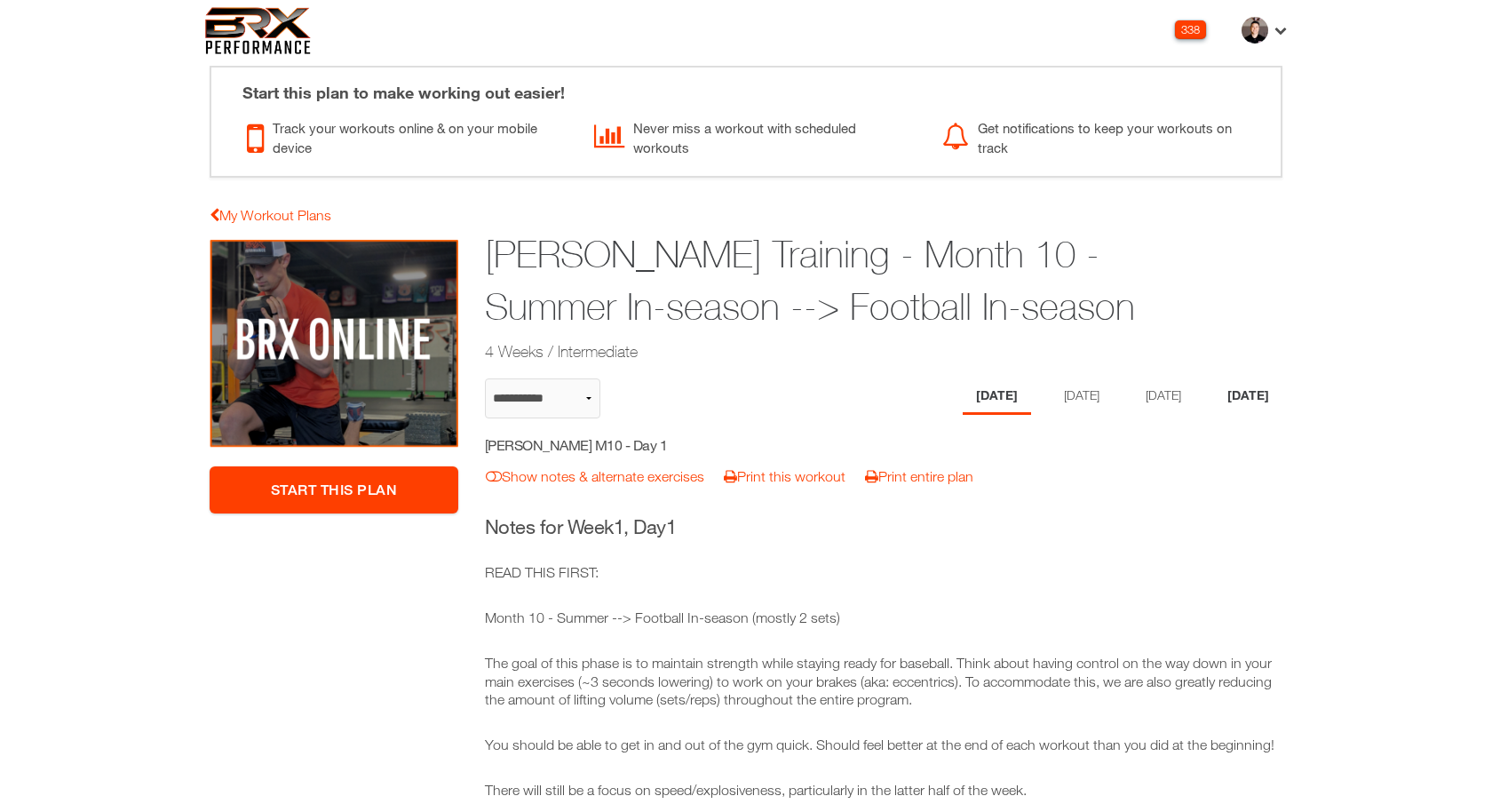
click at [1258, 389] on li "[DATE]" at bounding box center [1248, 396] width 68 height 37
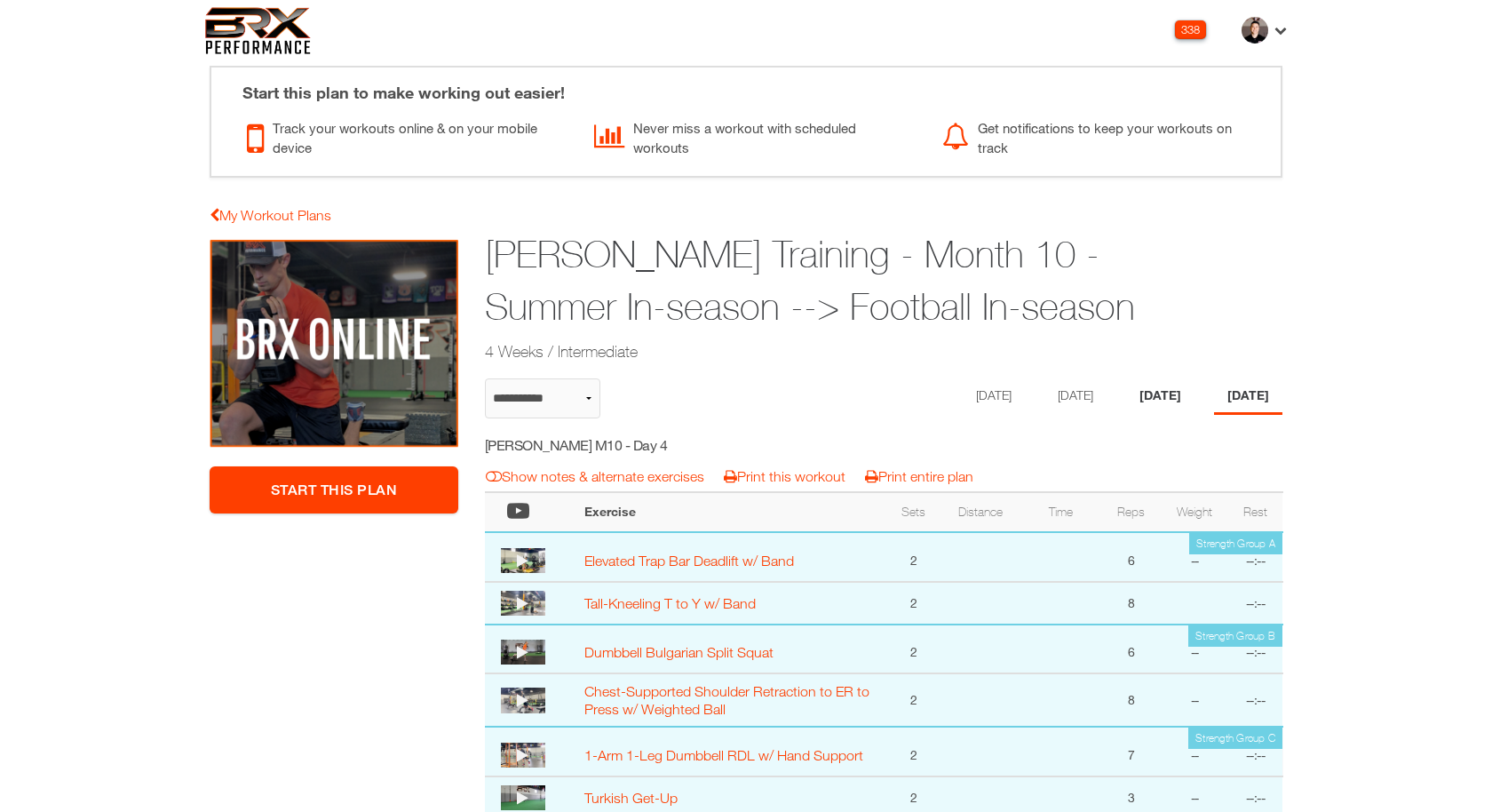
click at [1172, 388] on li "[DATE]" at bounding box center [1160, 396] width 68 height 37
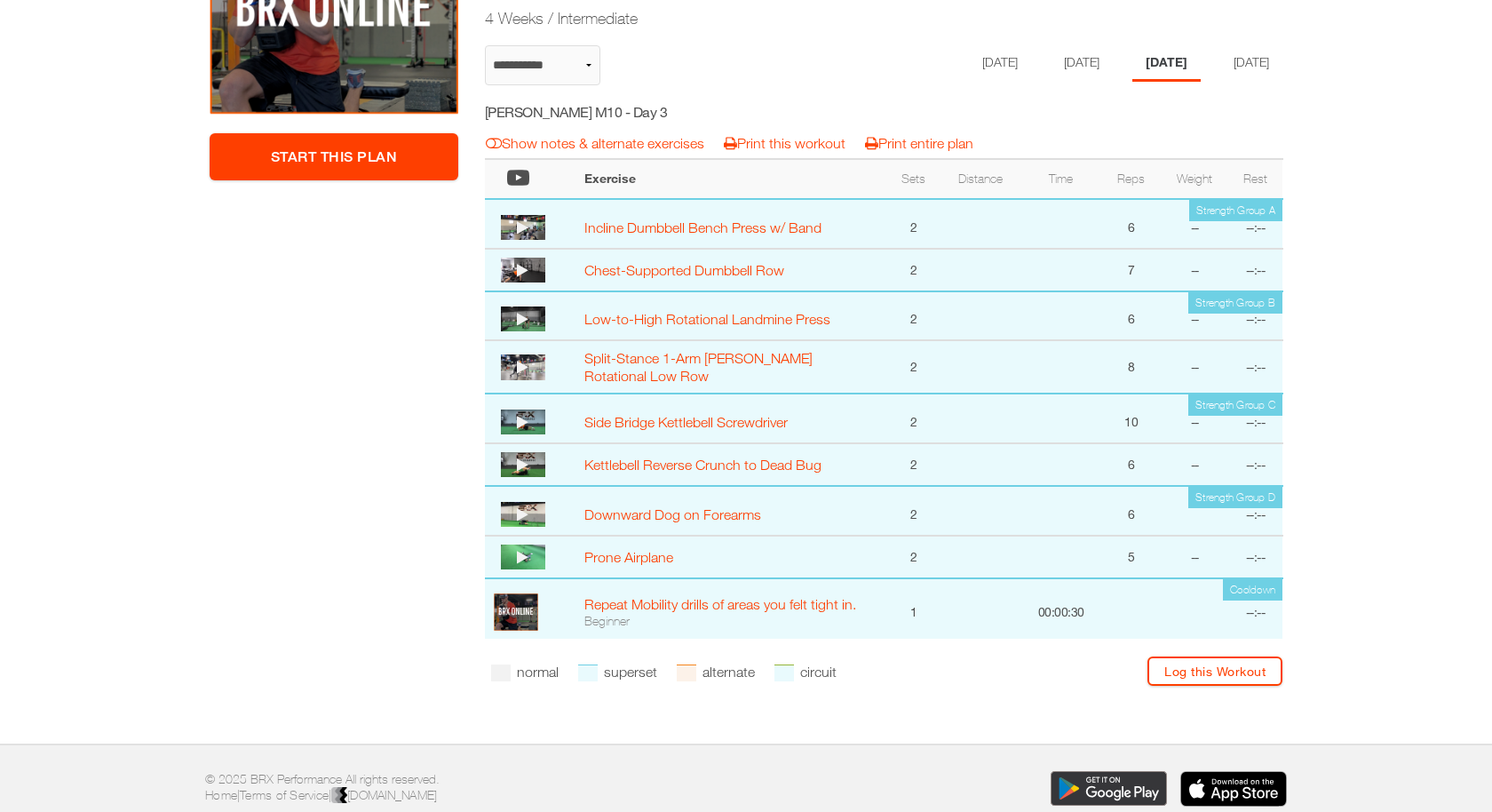
scroll to position [334, 0]
click at [1076, 64] on li "[DATE]" at bounding box center [1079, 63] width 68 height 37
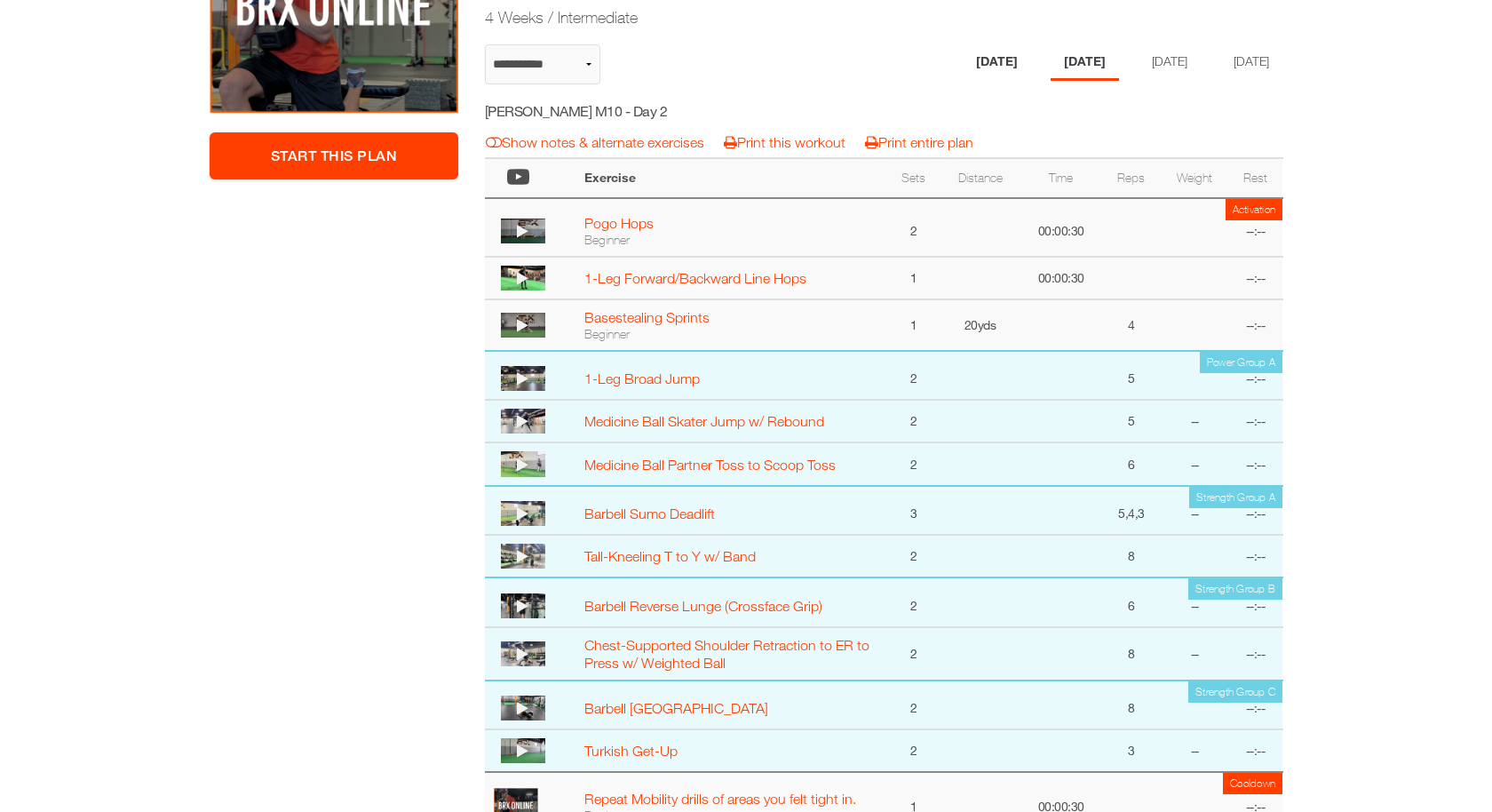
click at [978, 48] on li "[DATE]" at bounding box center [997, 63] width 68 height 37
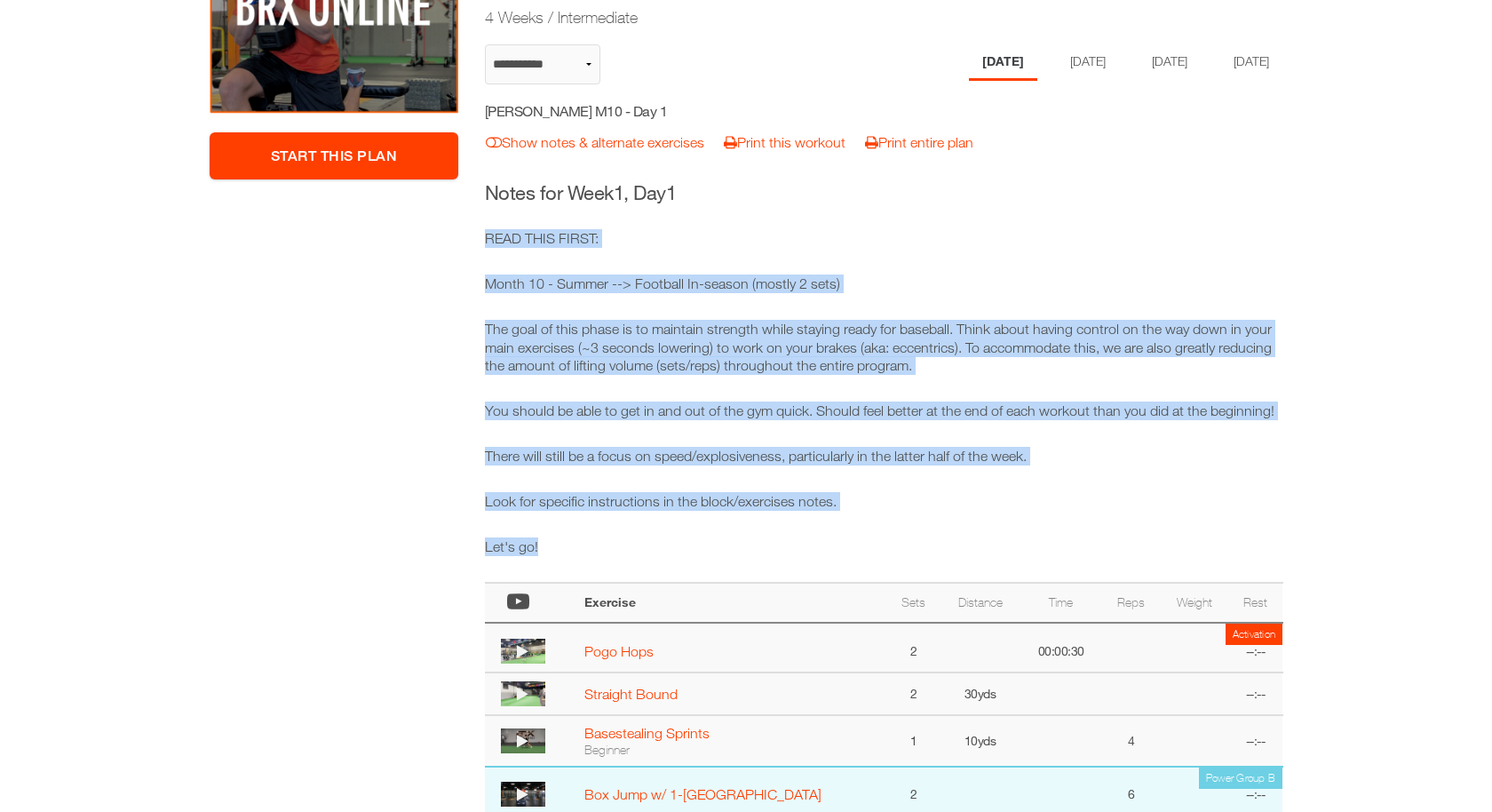
drag, startPoint x: 567, startPoint y: 549, endPoint x: 481, endPoint y: 242, distance: 318.8
click at [481, 242] on div "Start This Plan Brady Brown Training - Month 10 - Summer In-season --> Football…" at bounding box center [884, 646] width 825 height 1483
copy div "READ THIS FIRST: Month 10 - Summer --> Football In-season (mostly 2 sets) The g…"
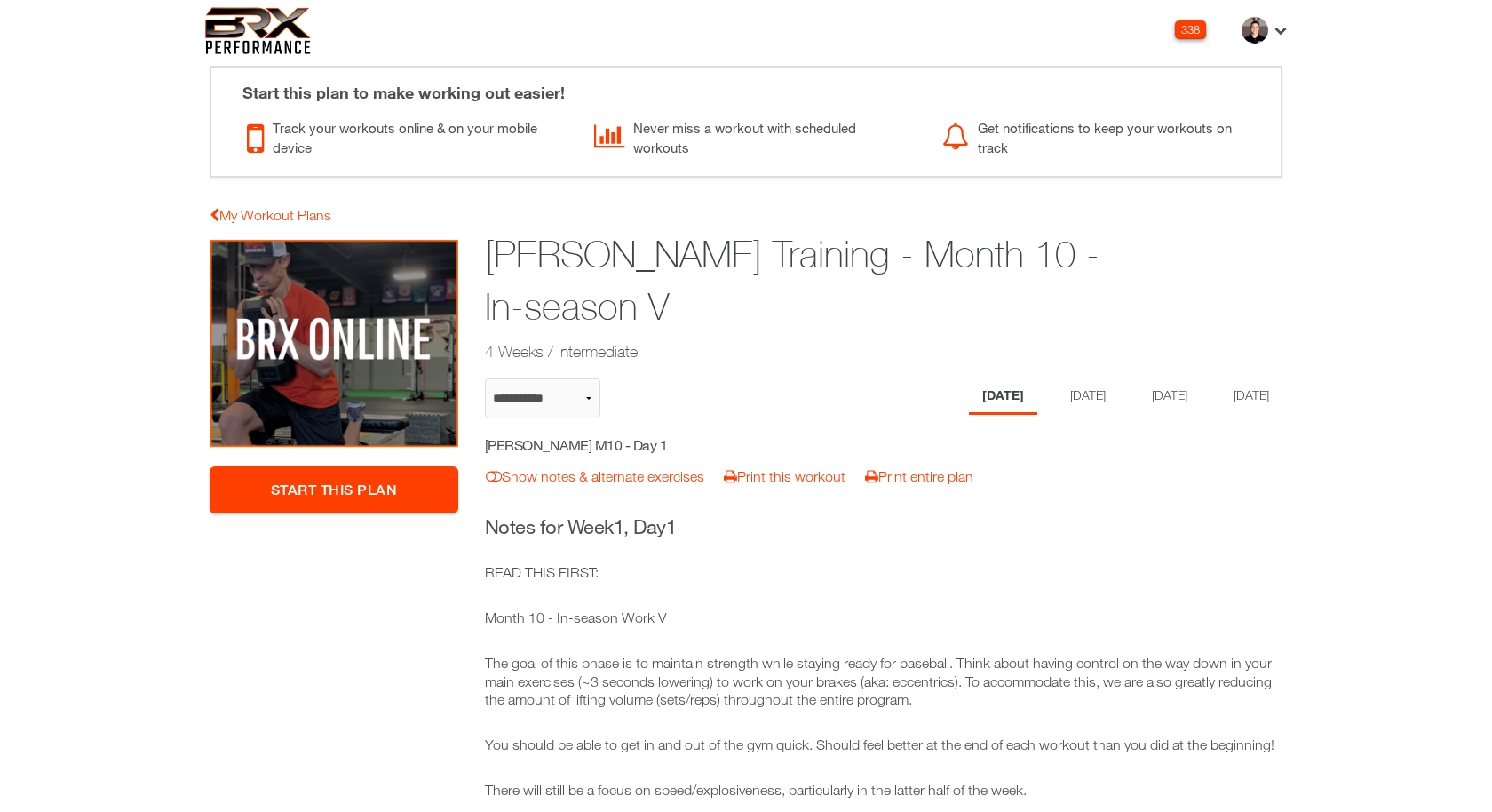
select select "**********"
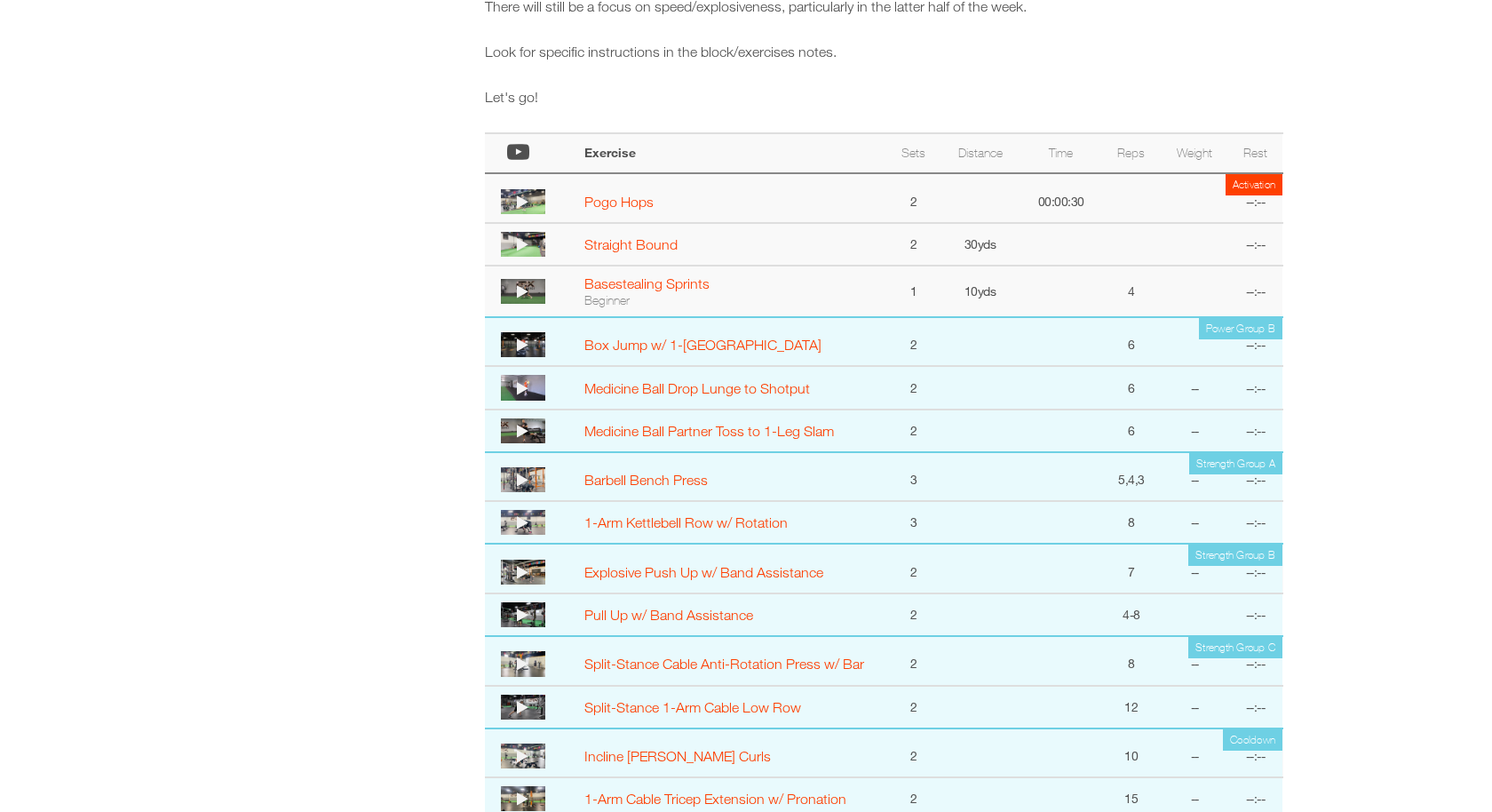
scroll to position [814, 0]
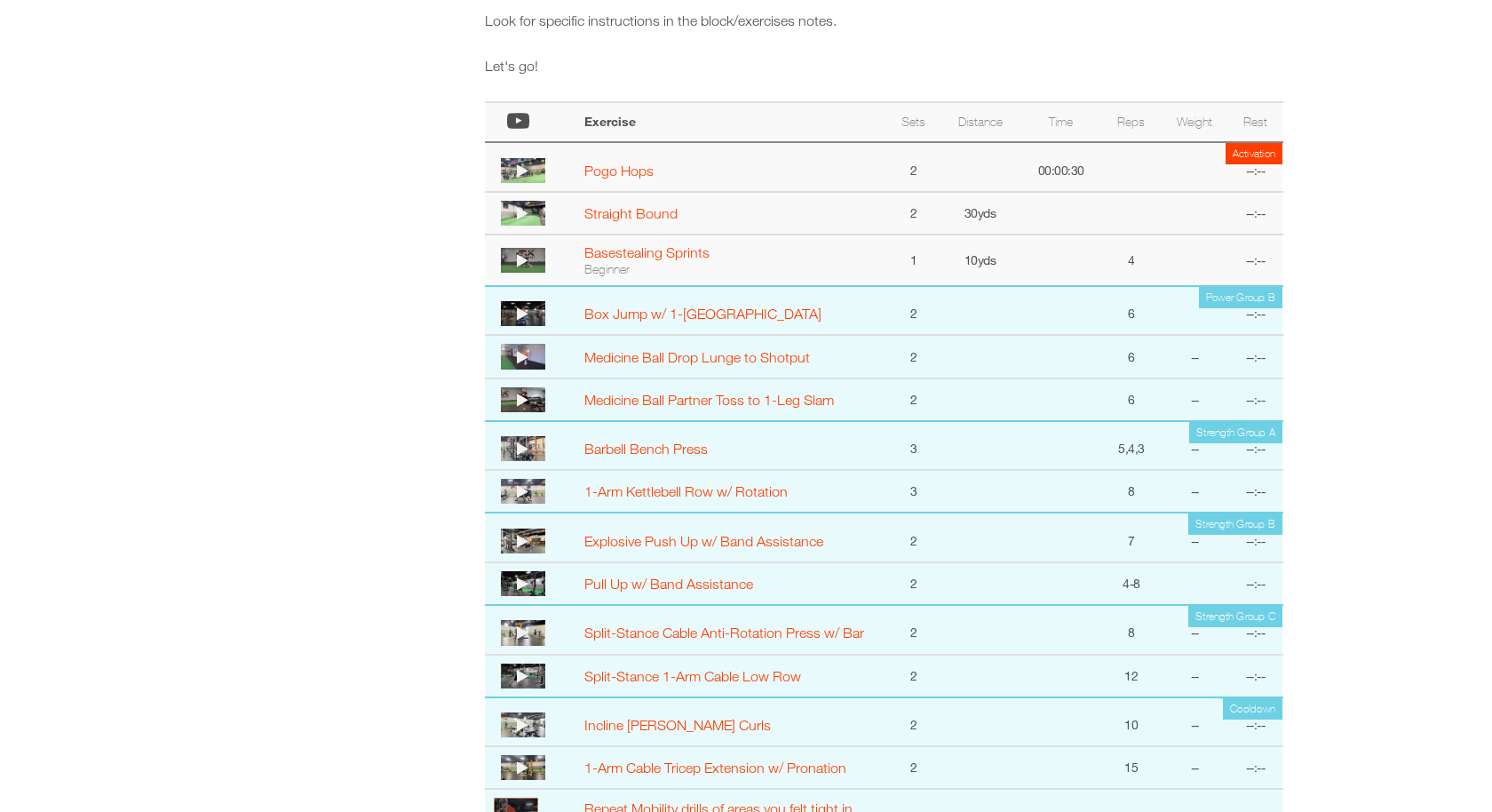
select select "**********"
